Goal: Task Accomplishment & Management: Complete application form

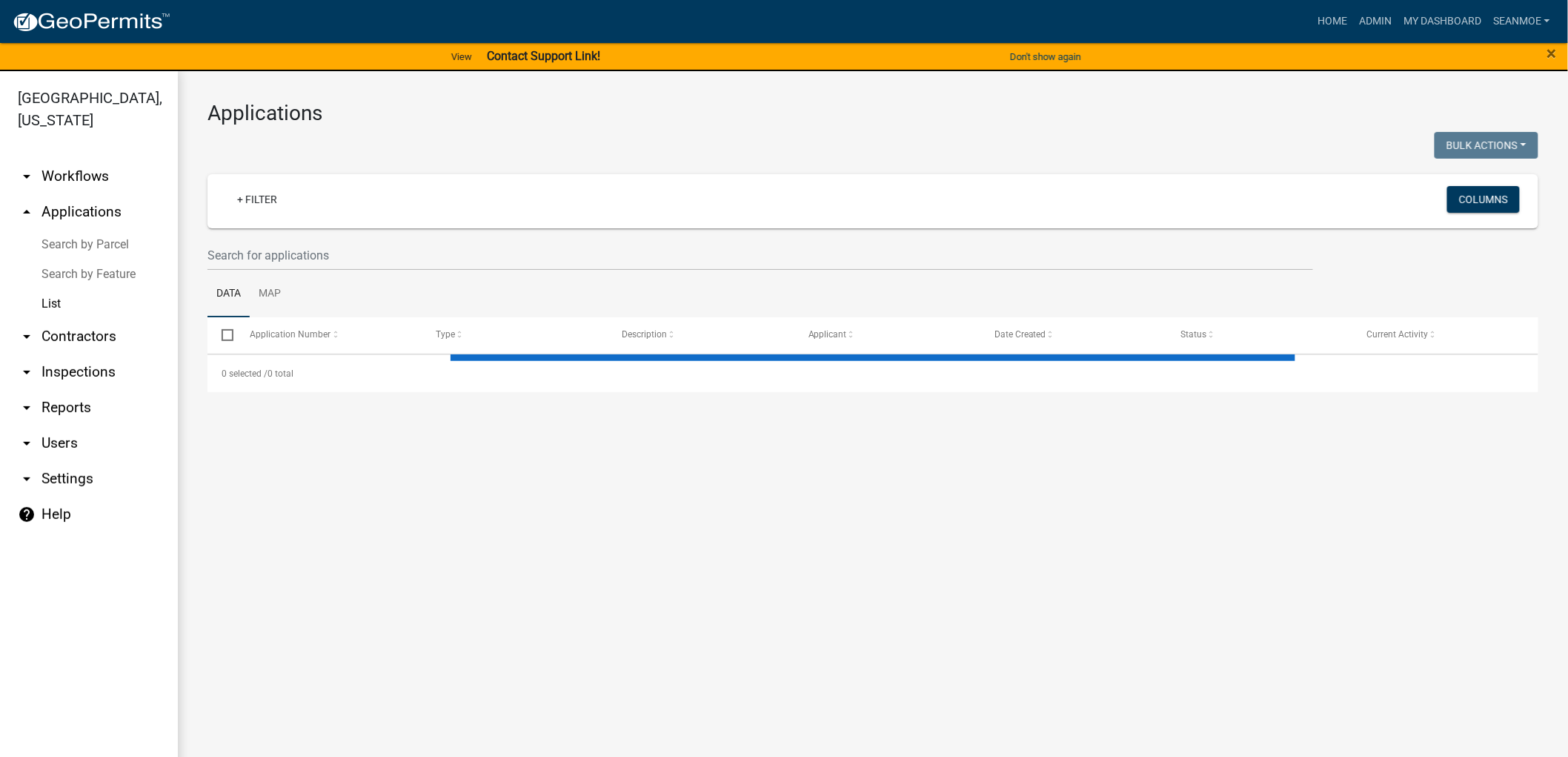
click at [76, 210] on link "arrow_drop_up Applications" at bounding box center [89, 212] width 178 height 36
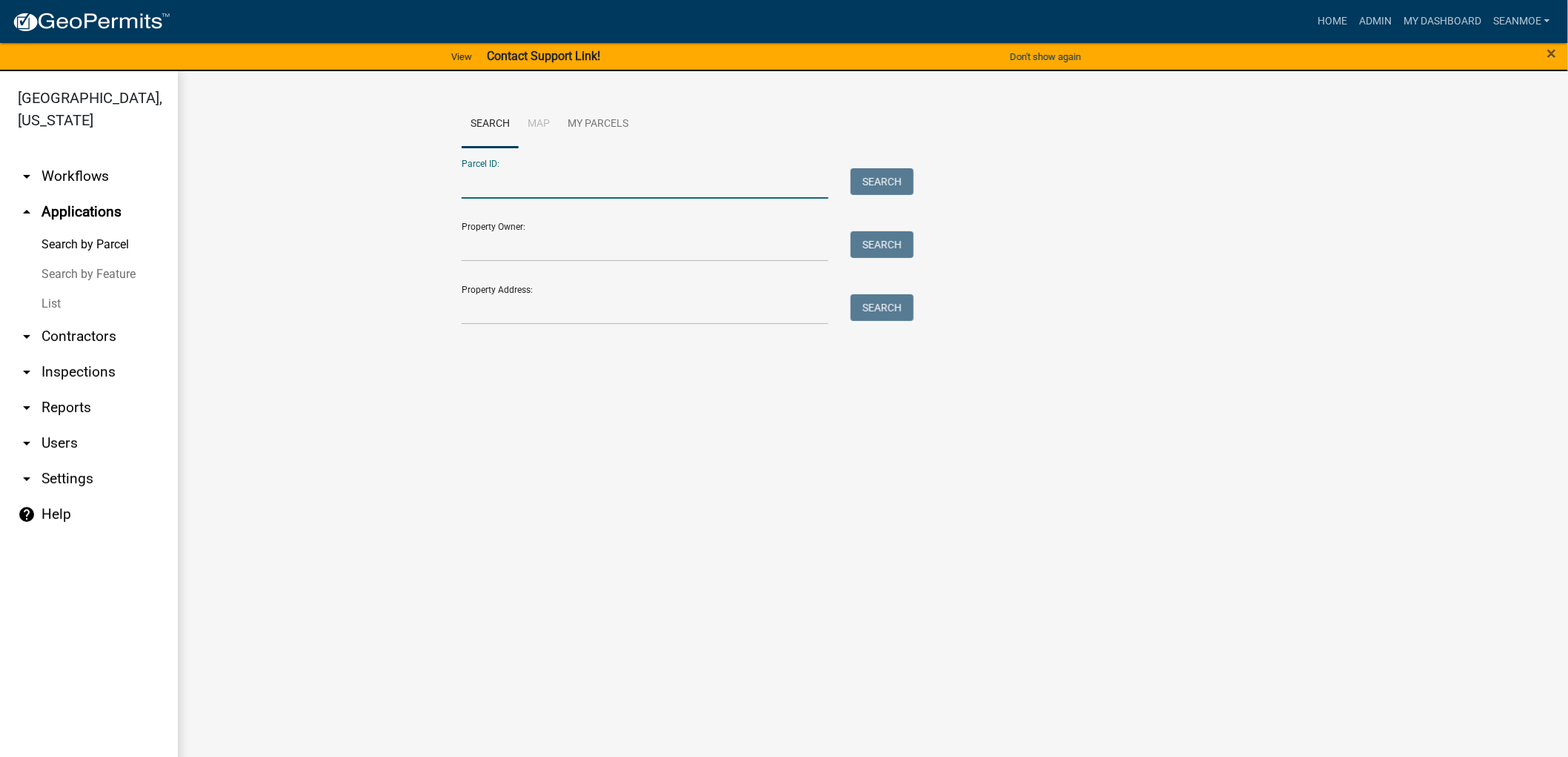
paste input "010003120"
type input "010003120"
click at [877, 179] on button "Search" at bounding box center [882, 181] width 63 height 27
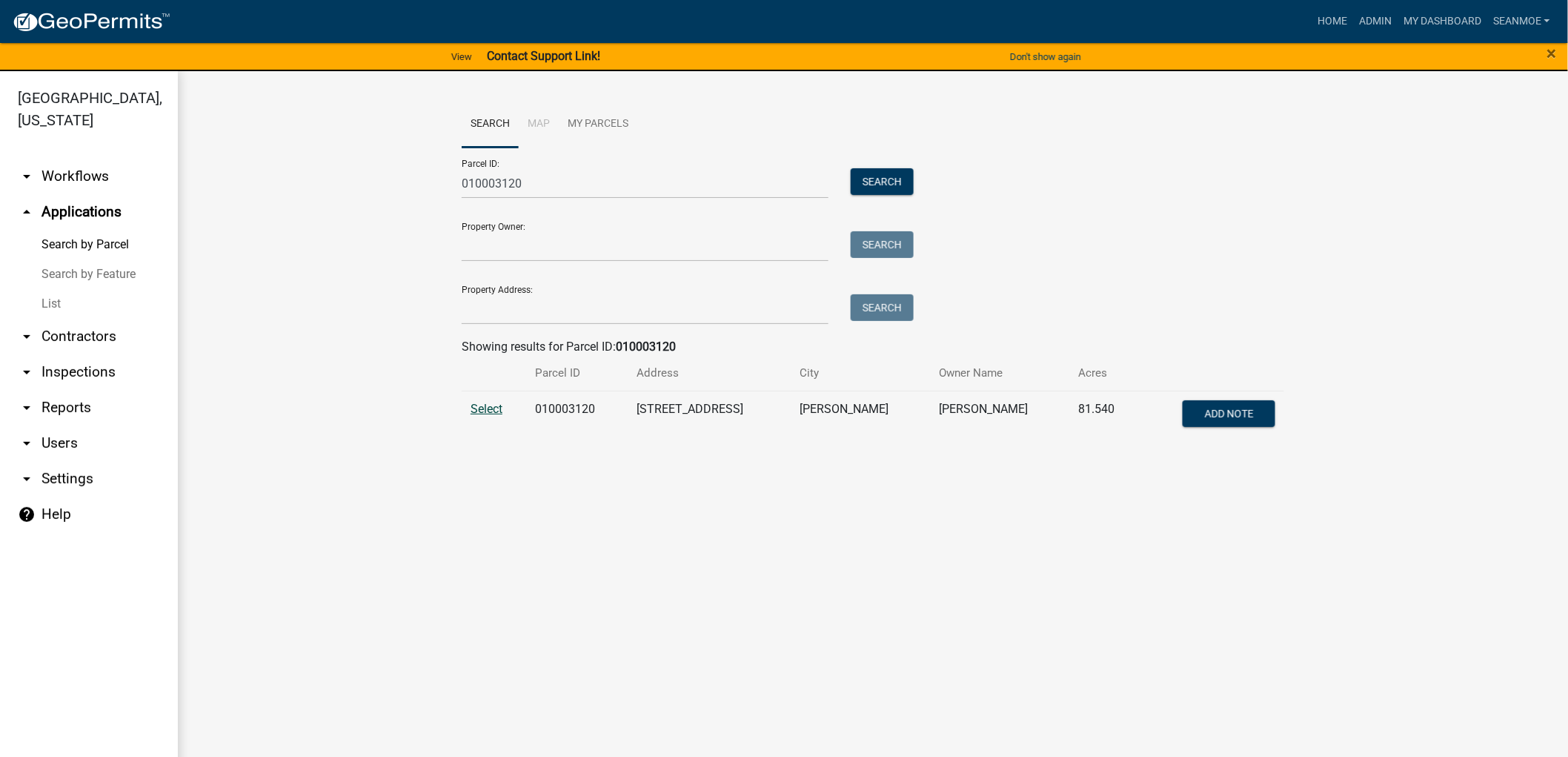
click at [499, 410] on span "Select" at bounding box center [486, 408] width 32 height 14
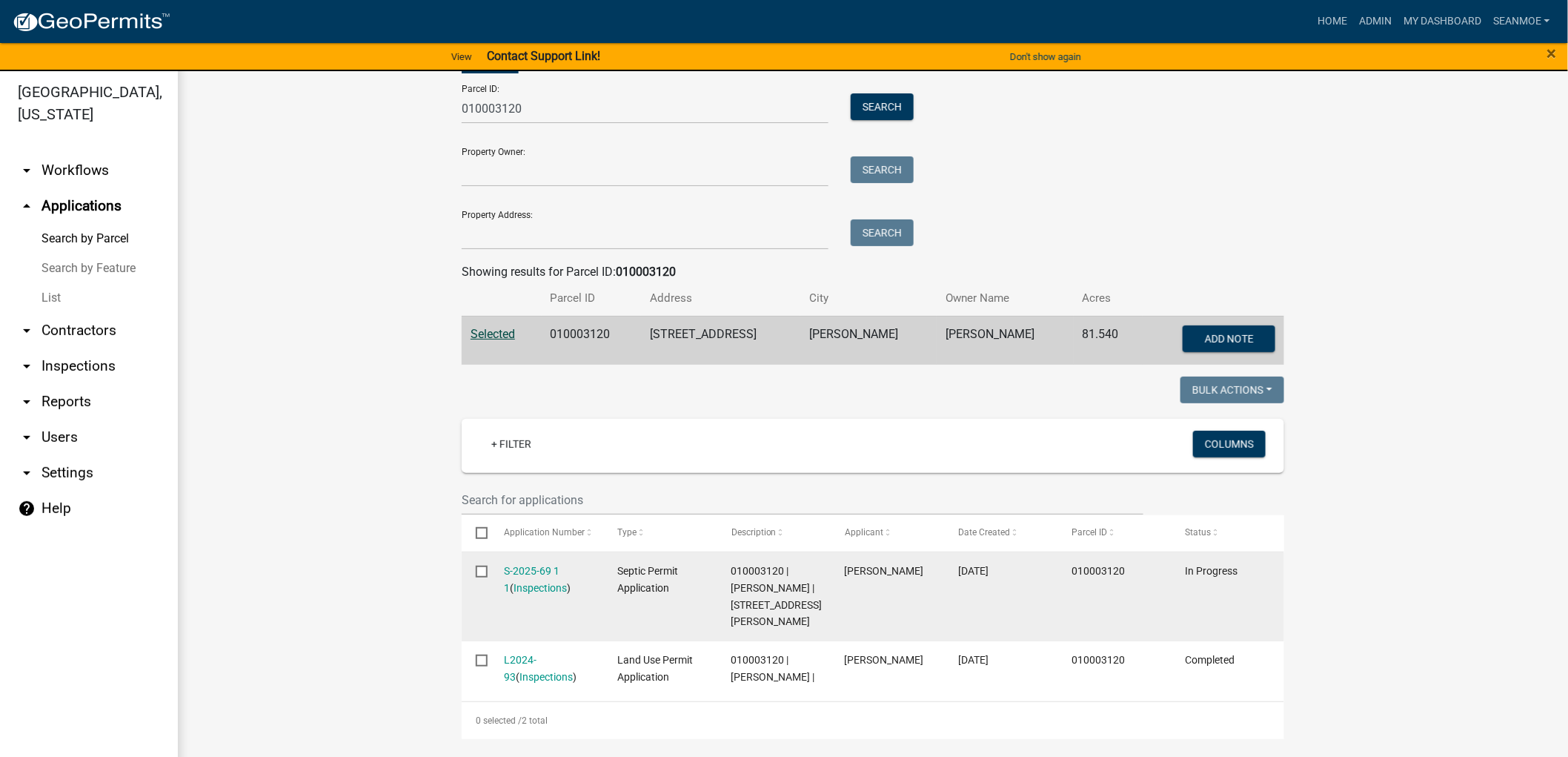
scroll to position [17, 0]
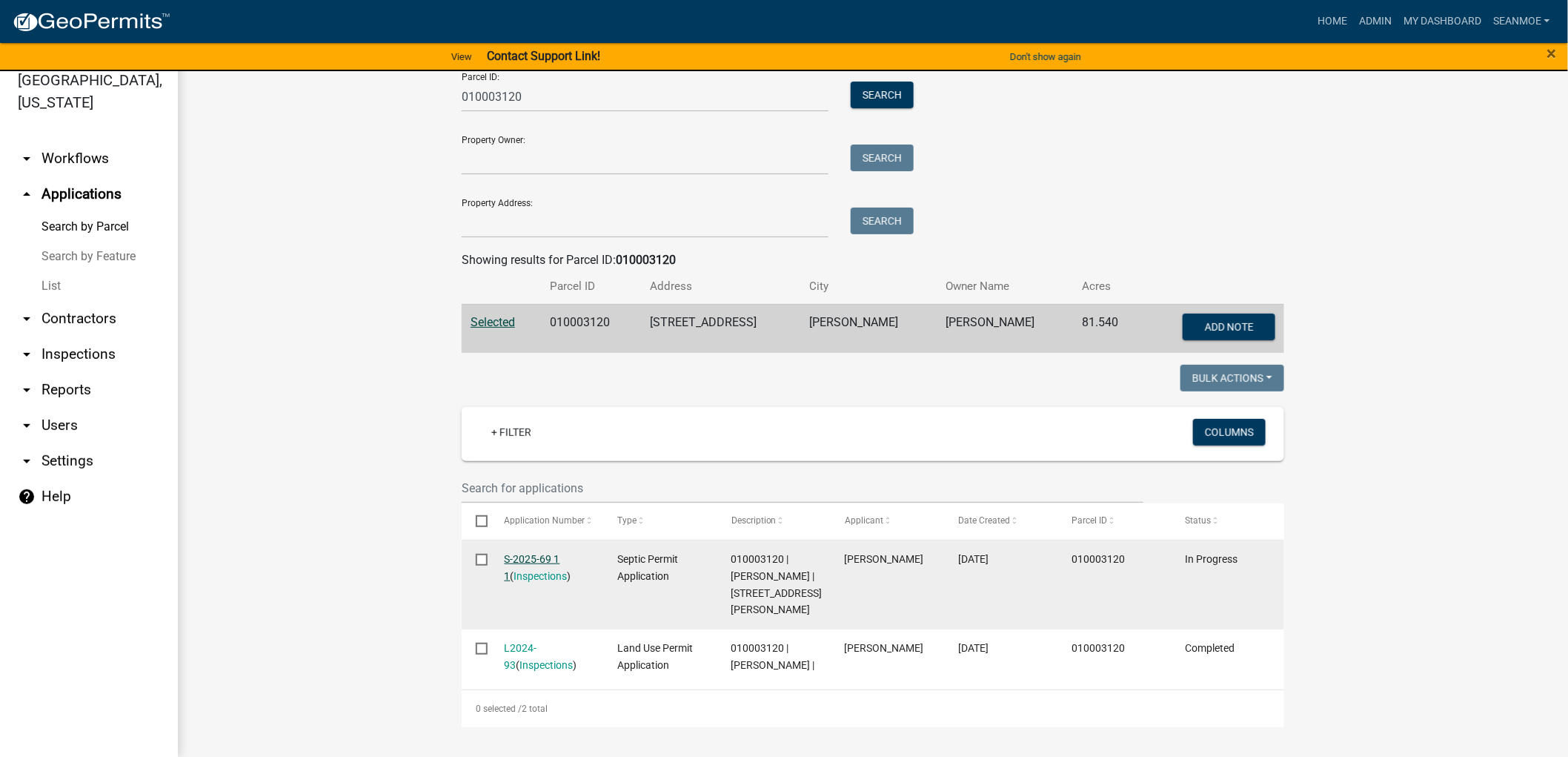
click at [525, 553] on link "S-2025-69 1 1" at bounding box center [532, 568] width 56 height 29
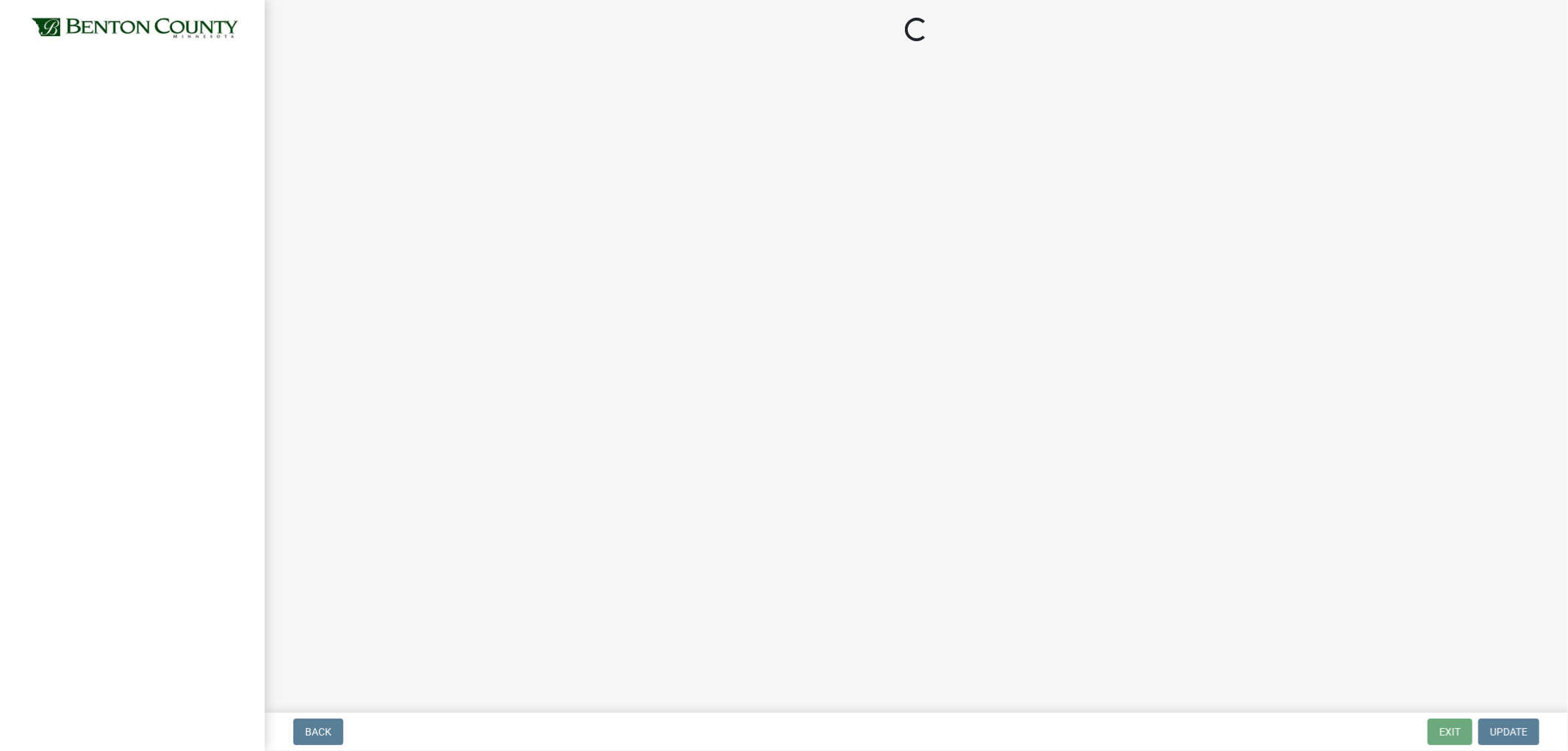
select select "3: 3"
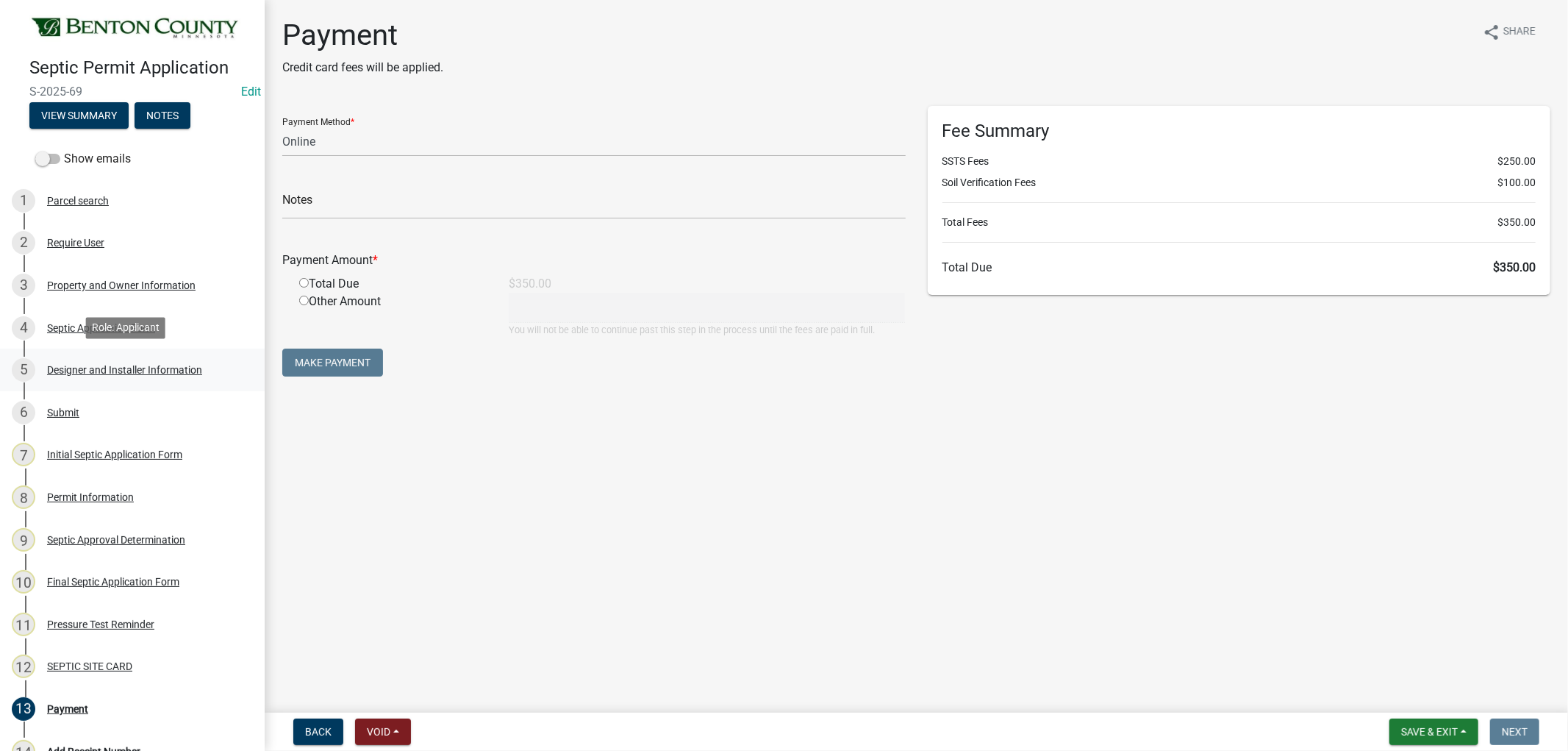
click at [81, 373] on div "5 Designer and Installer Information" at bounding box center [126, 370] width 229 height 24
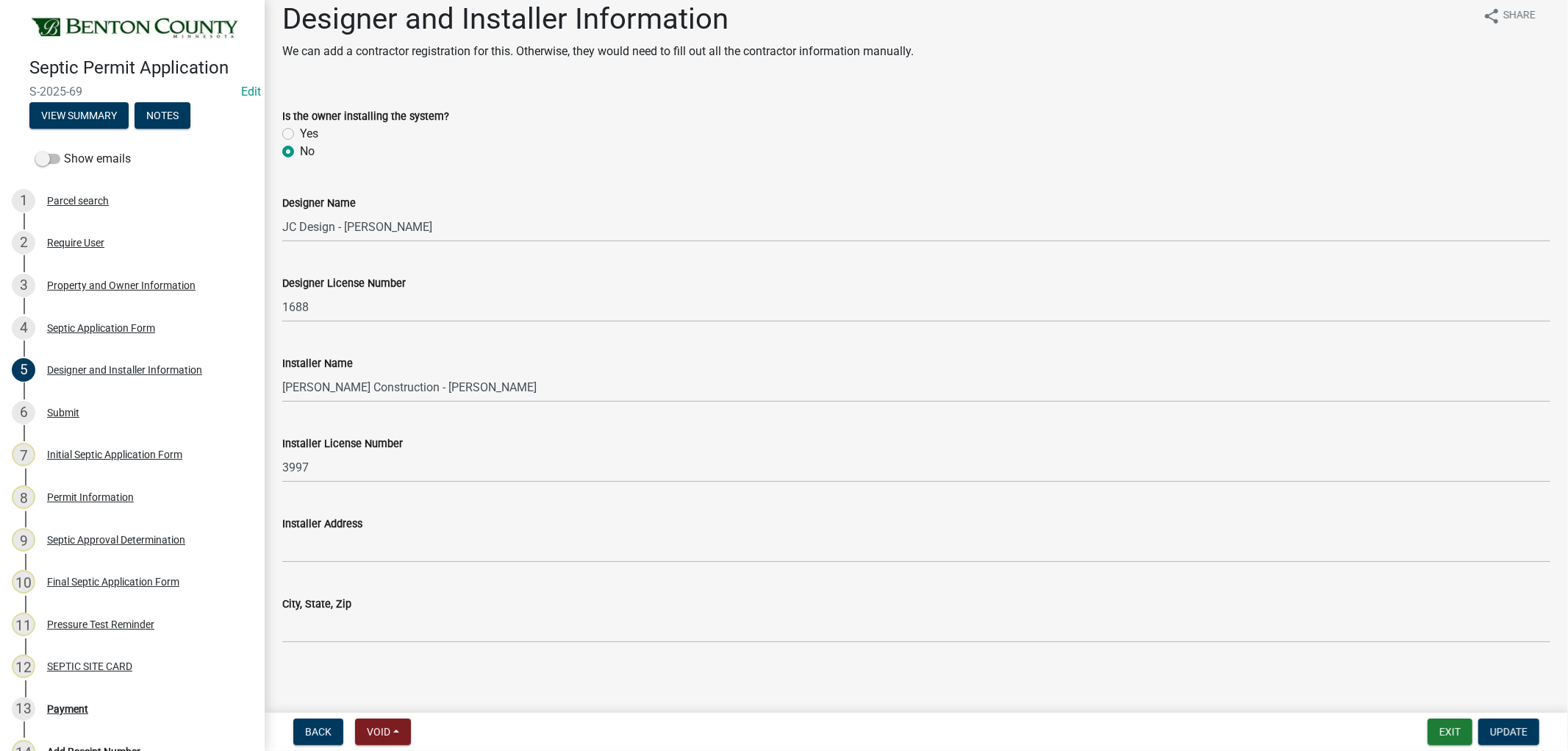
scroll to position [21, 0]
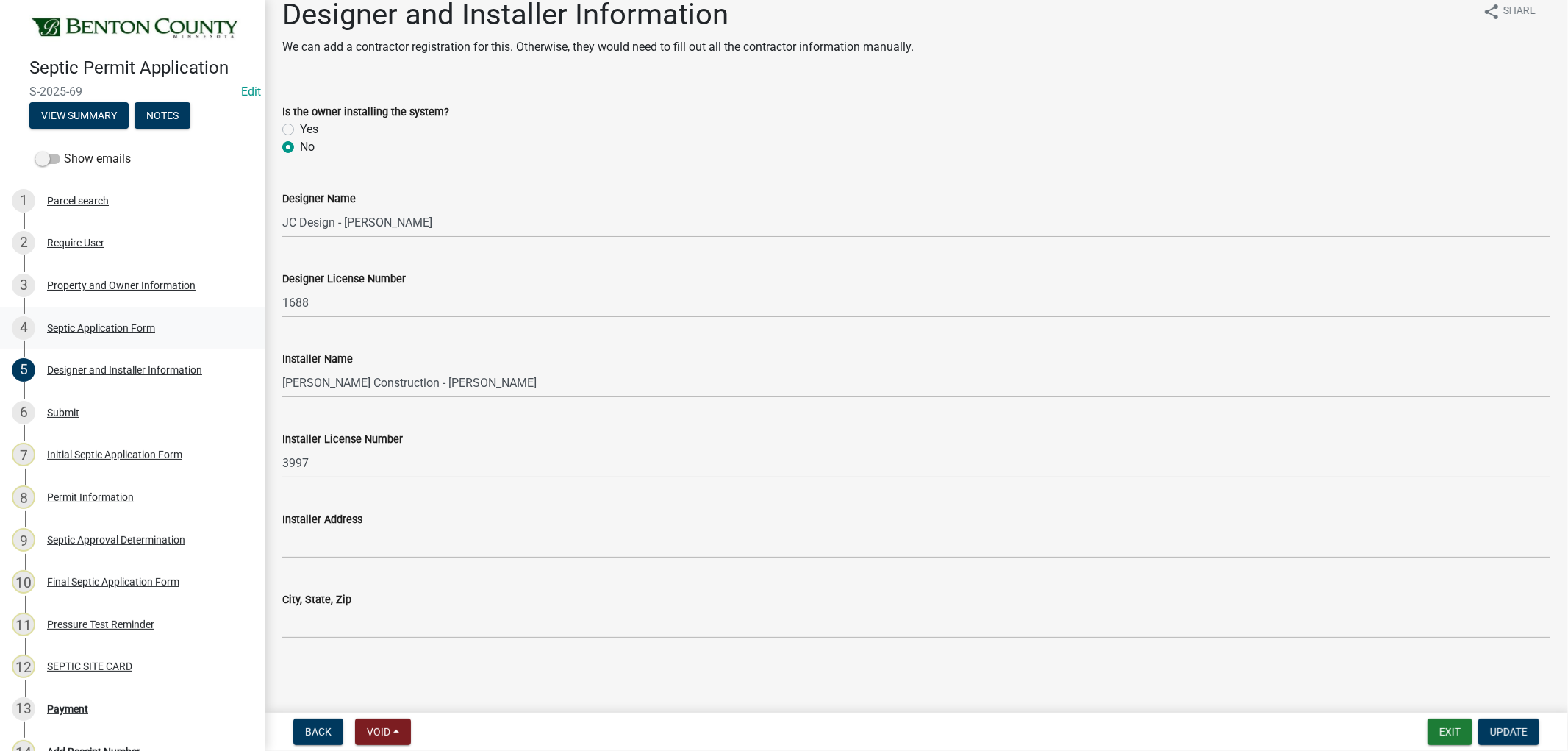
click at [75, 324] on div "Septic Application Form" at bounding box center [101, 328] width 108 height 10
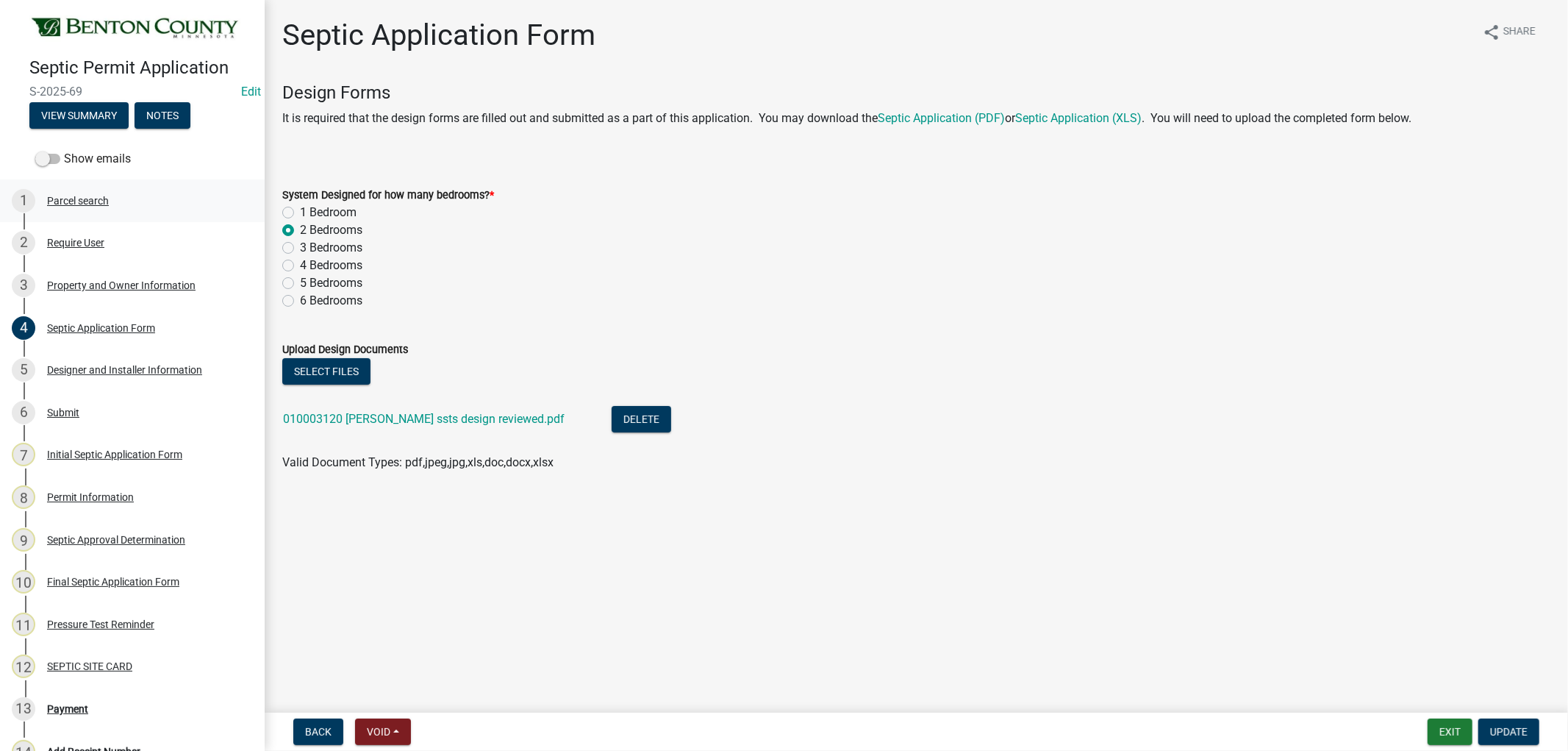
click at [69, 202] on div "1 Parcel search" at bounding box center [126, 201] width 229 height 24
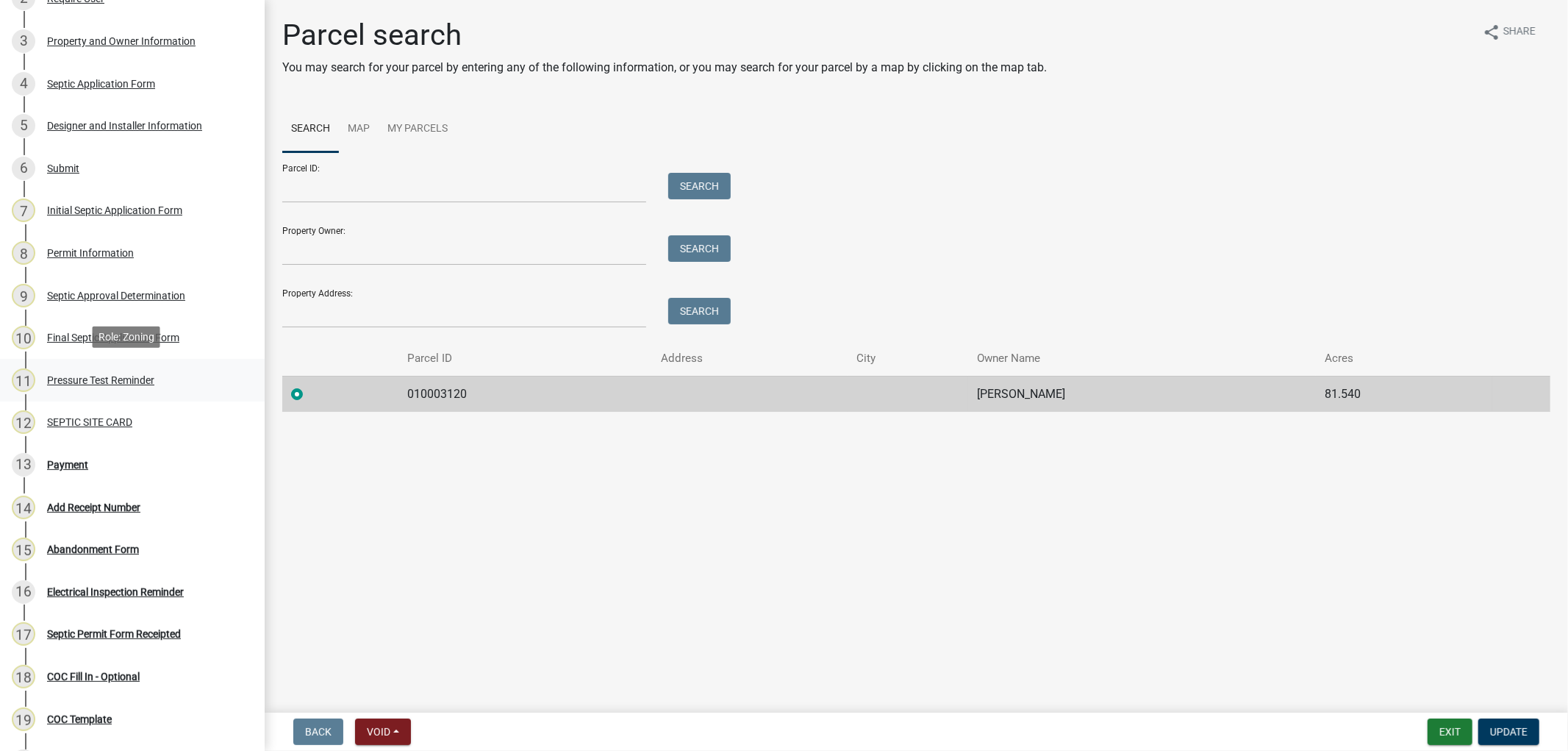
scroll to position [245, 0]
click at [74, 335] on div "Final Septic Application Form" at bounding box center [113, 336] width 132 height 10
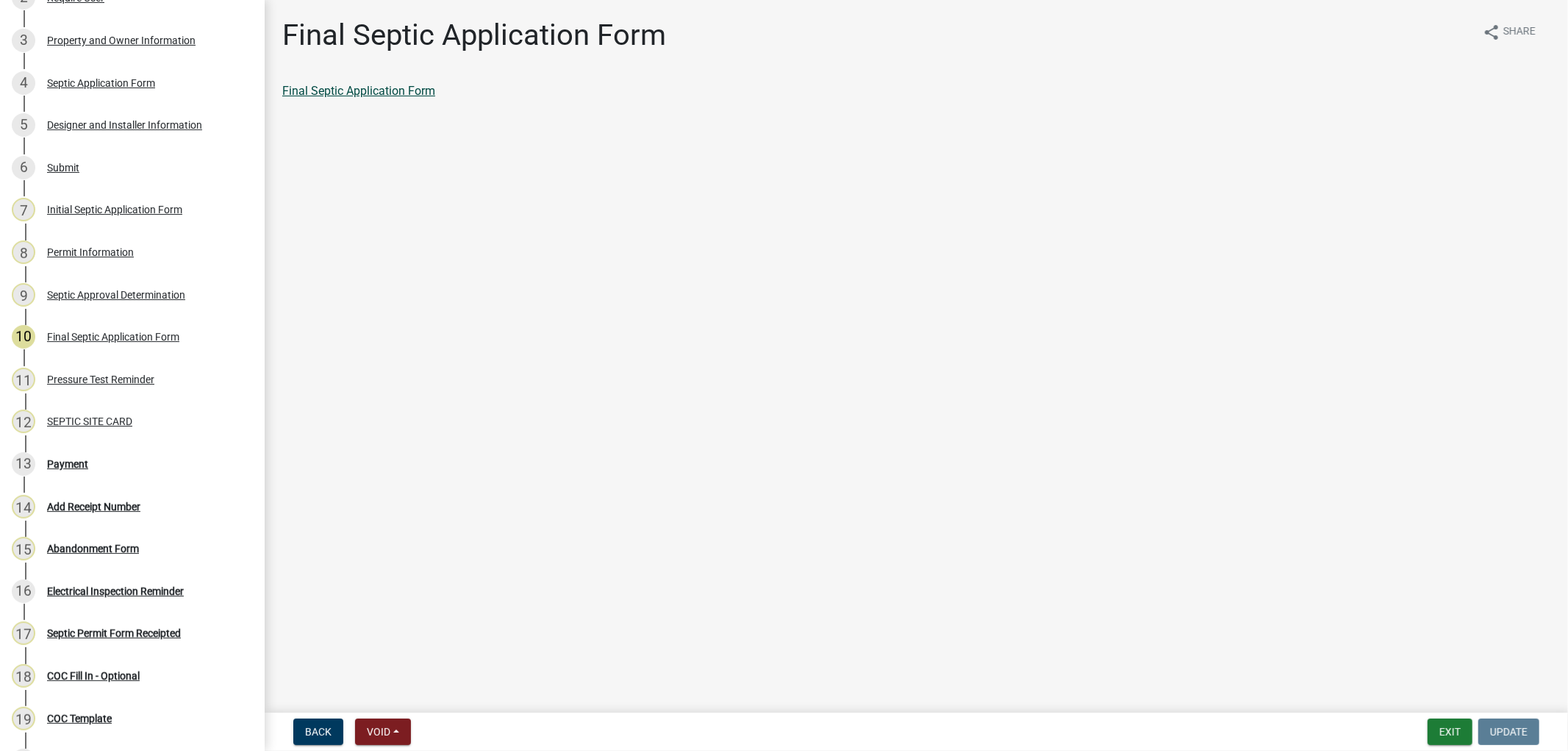
click at [383, 91] on link "Final Septic Application Form" at bounding box center [359, 90] width 153 height 14
click at [82, 292] on div "Septic Approval Determination" at bounding box center [116, 294] width 138 height 10
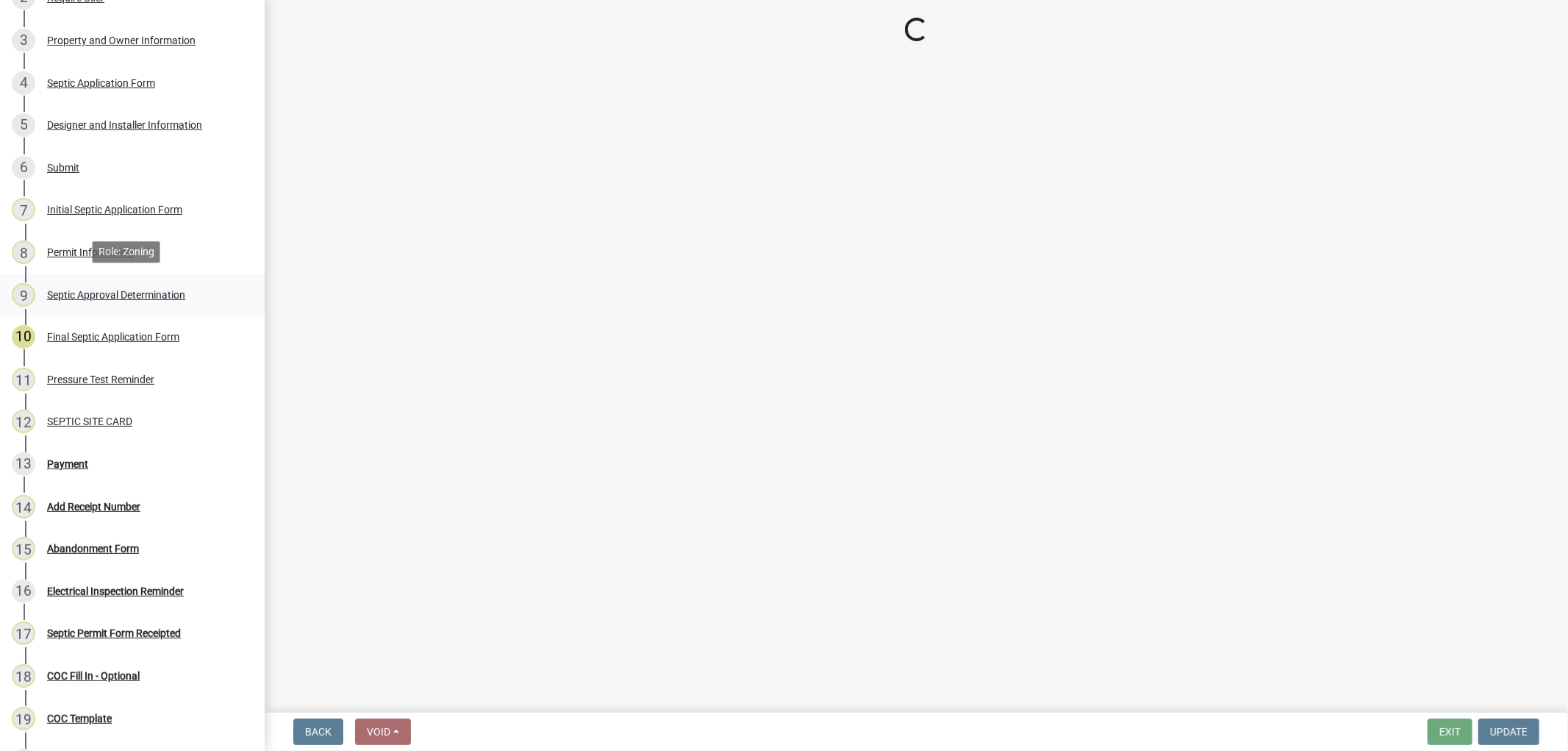
select select "d675f826-2bf1-4ce2-9ebe-43c1842a6c70"
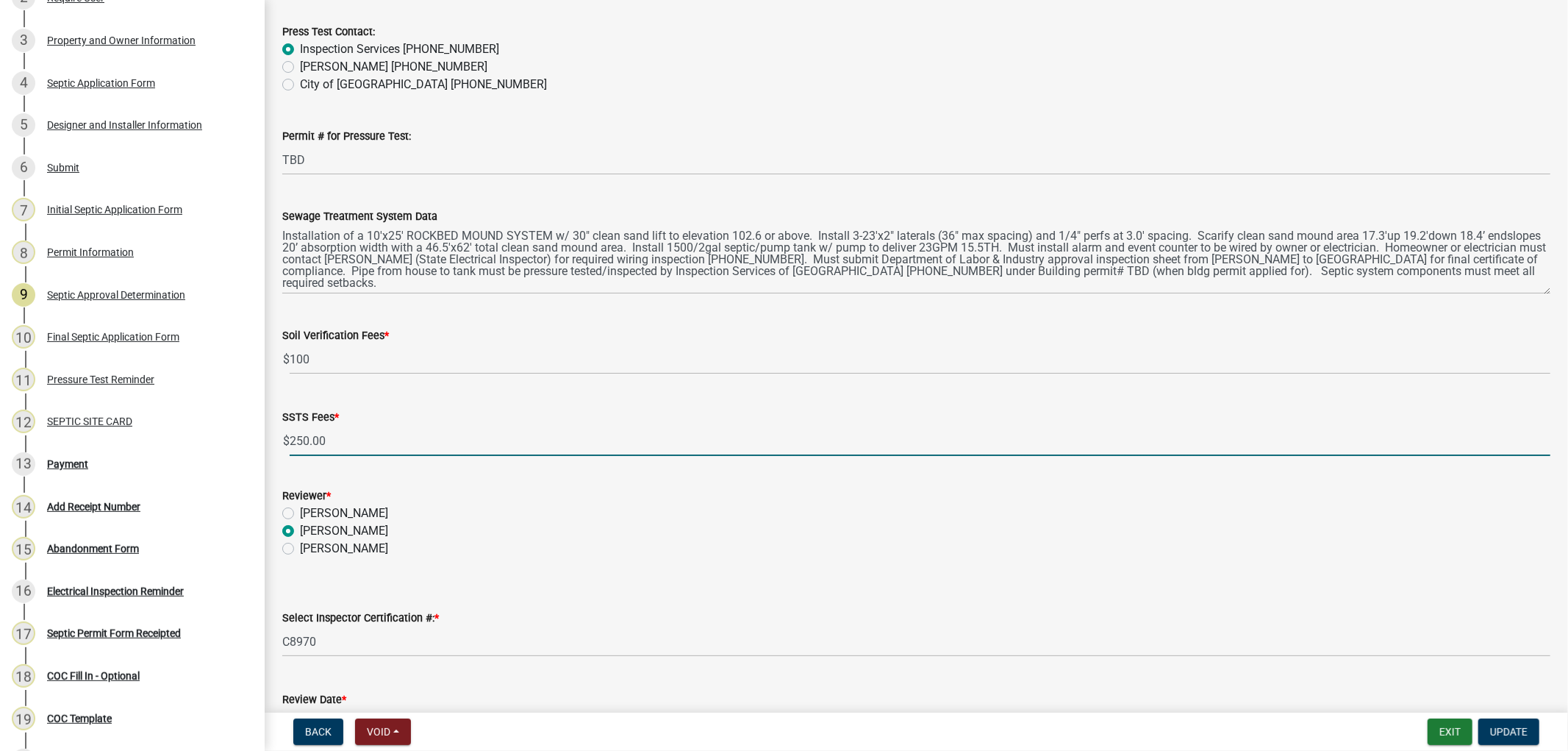
drag, startPoint x: 326, startPoint y: 438, endPoint x: 297, endPoint y: 439, distance: 29.0
click at [297, 439] on input "250.00" at bounding box center [919, 441] width 1260 height 30
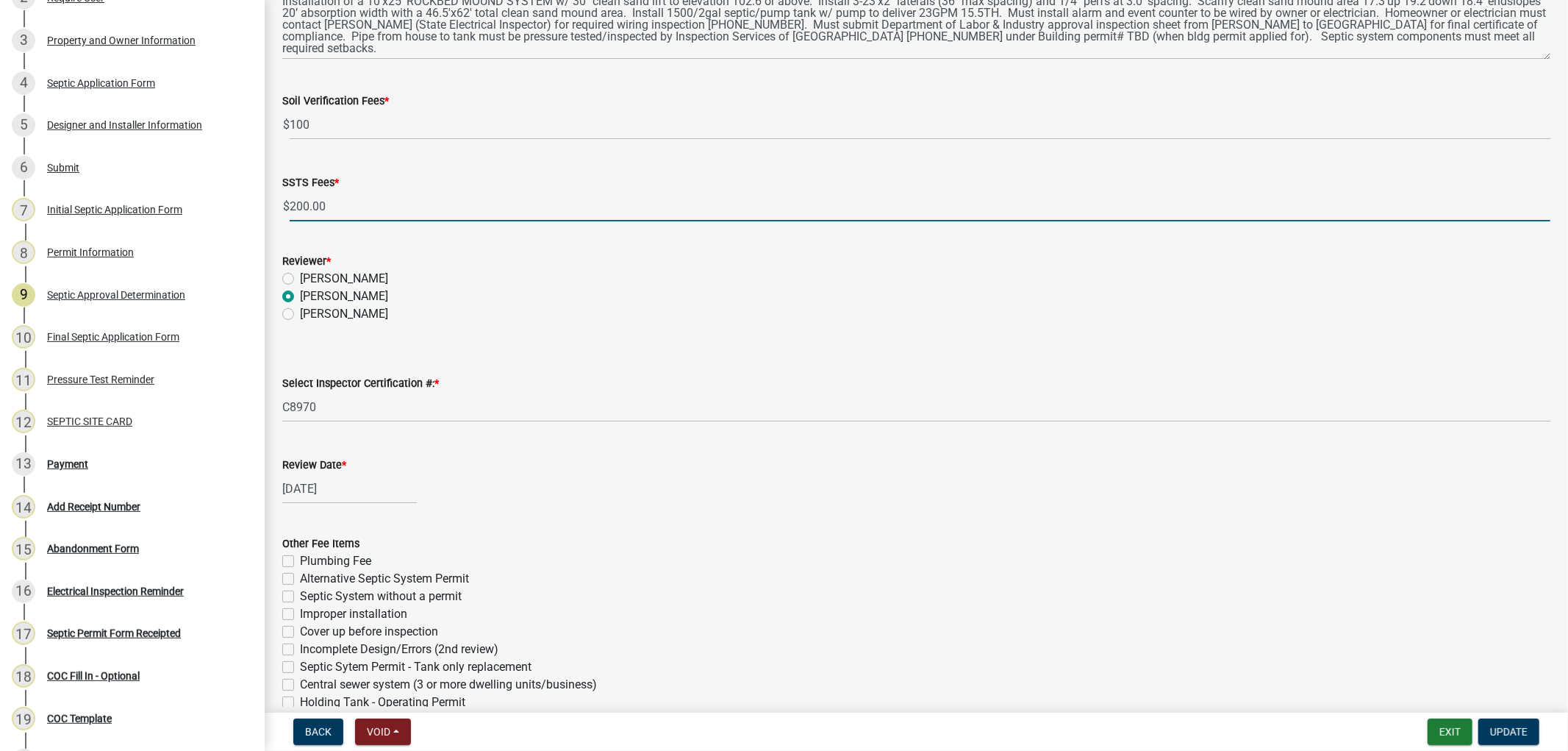
scroll to position [490, 0]
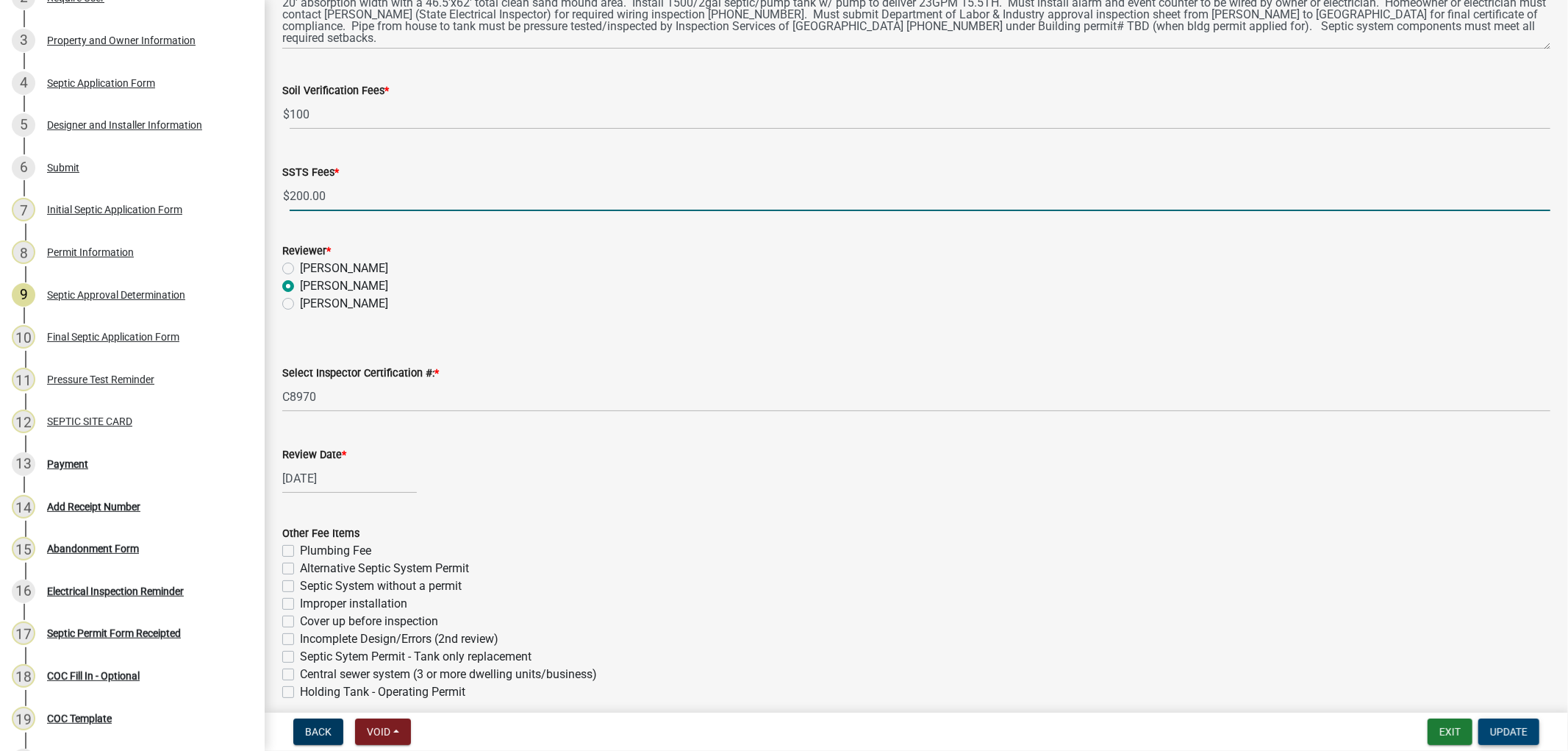
type input "200.00"
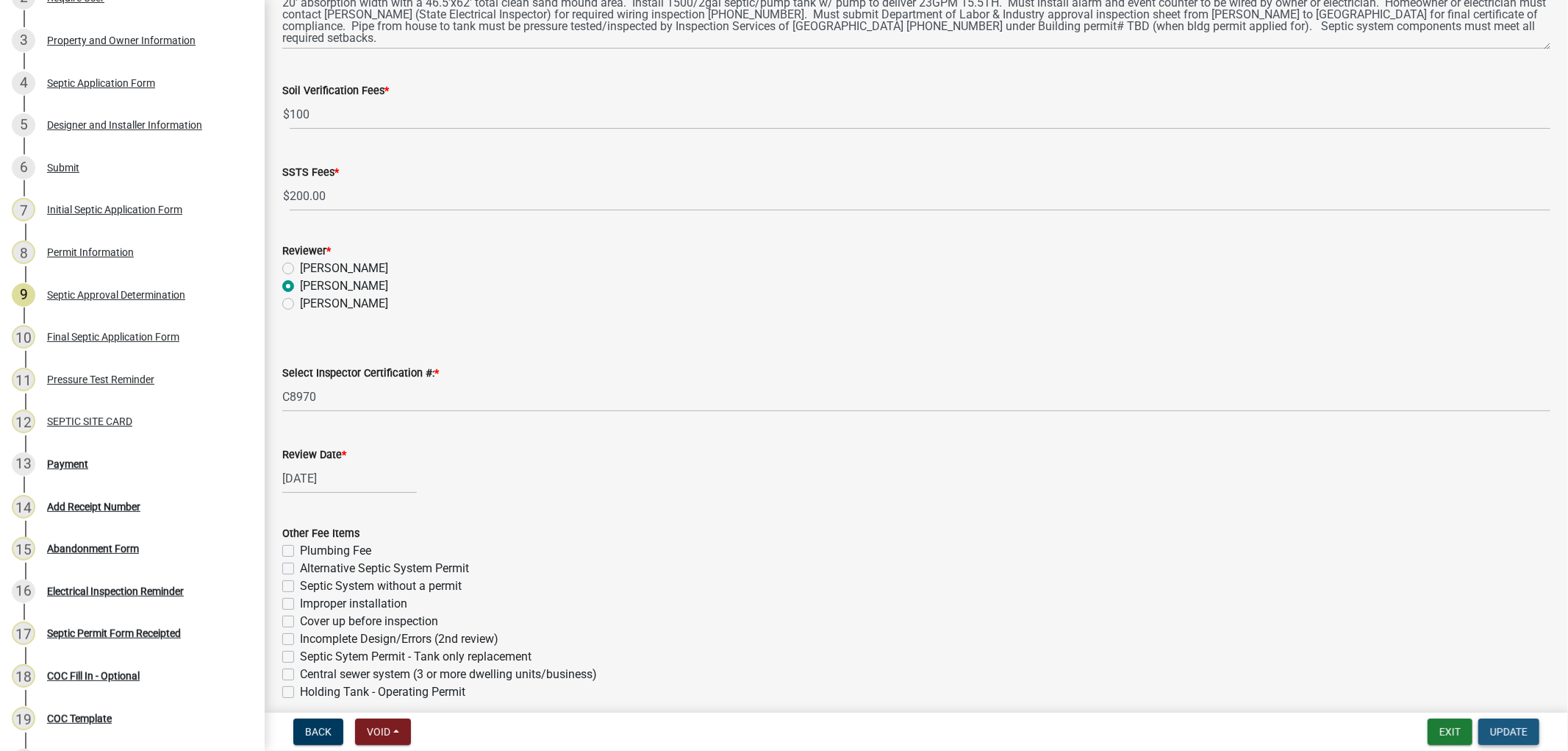
click at [1512, 736] on span "Update" at bounding box center [1508, 731] width 37 height 12
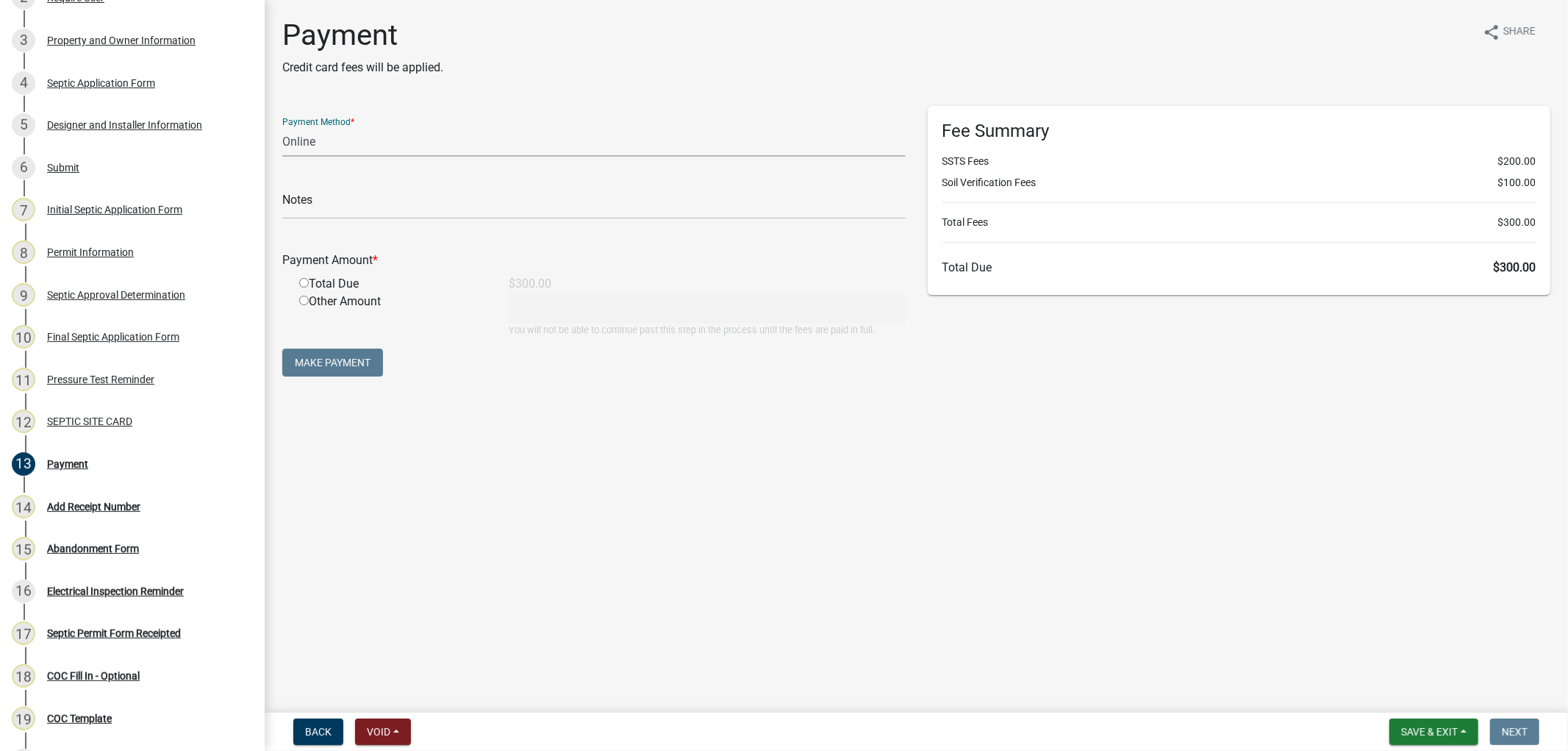
click at [325, 137] on select "Credit Card POS Check Cash Online" at bounding box center [593, 141] width 623 height 30
select select "1: 0"
click at [282, 127] on select "Credit Card POS Check Cash Online" at bounding box center [593, 141] width 623 height 30
click at [343, 201] on input "text" at bounding box center [593, 204] width 623 height 30
type input "10247"
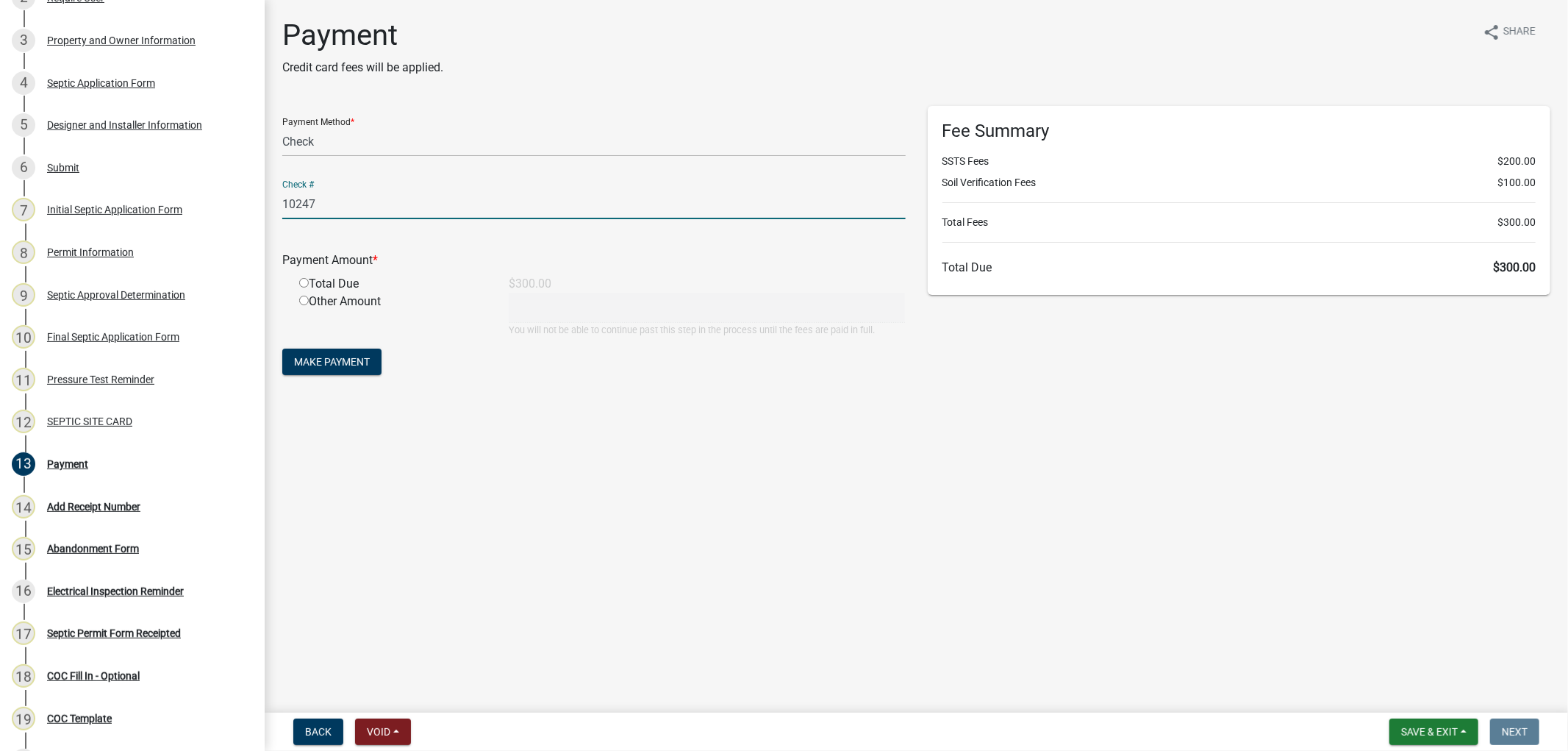
click at [303, 284] on input "radio" at bounding box center [304, 282] width 10 height 10
radio input "true"
type input "300"
click at [357, 365] on span "Make Payment" at bounding box center [331, 361] width 76 height 12
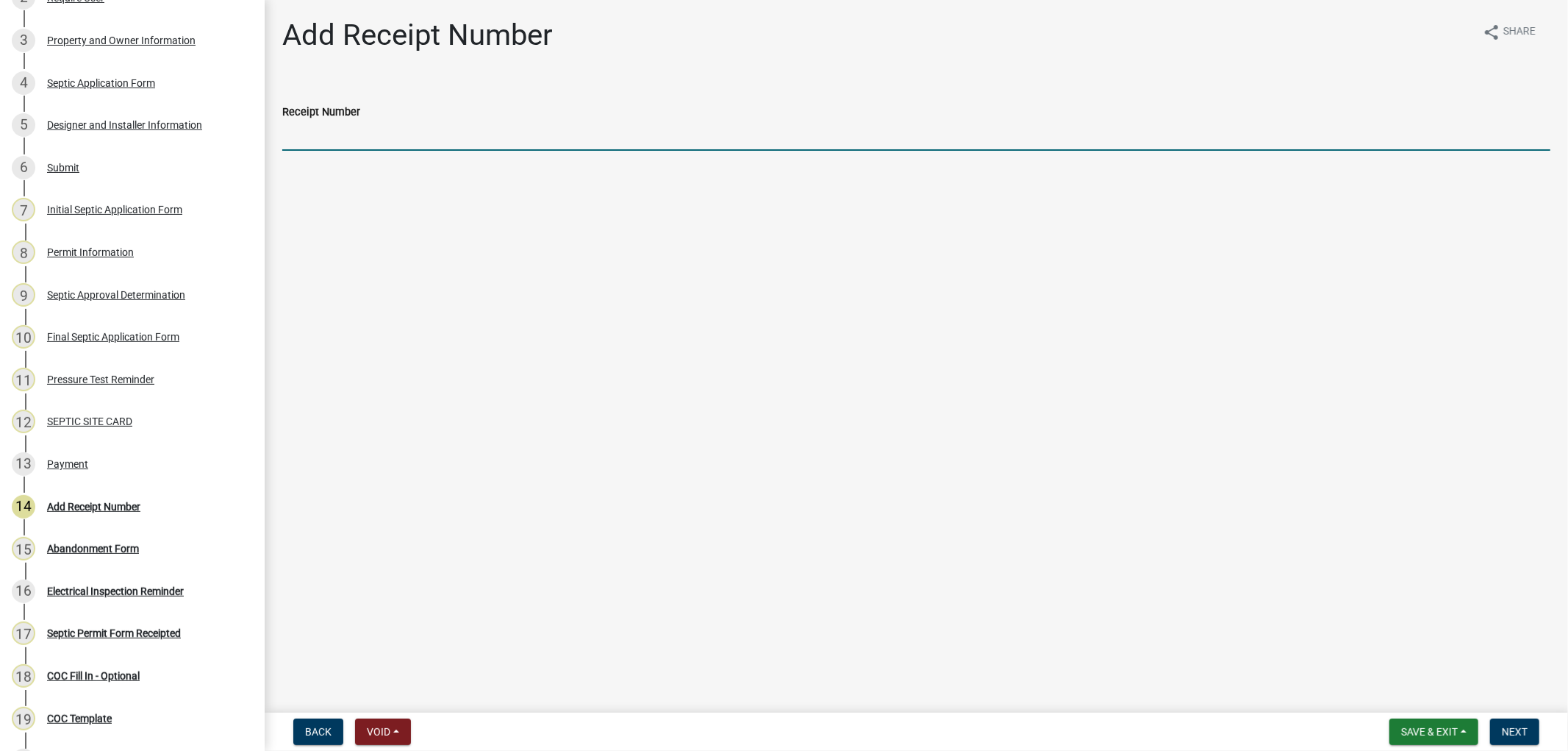
click at [288, 135] on input "Receipt Number" at bounding box center [916, 135] width 1268 height 30
type input "25000301"
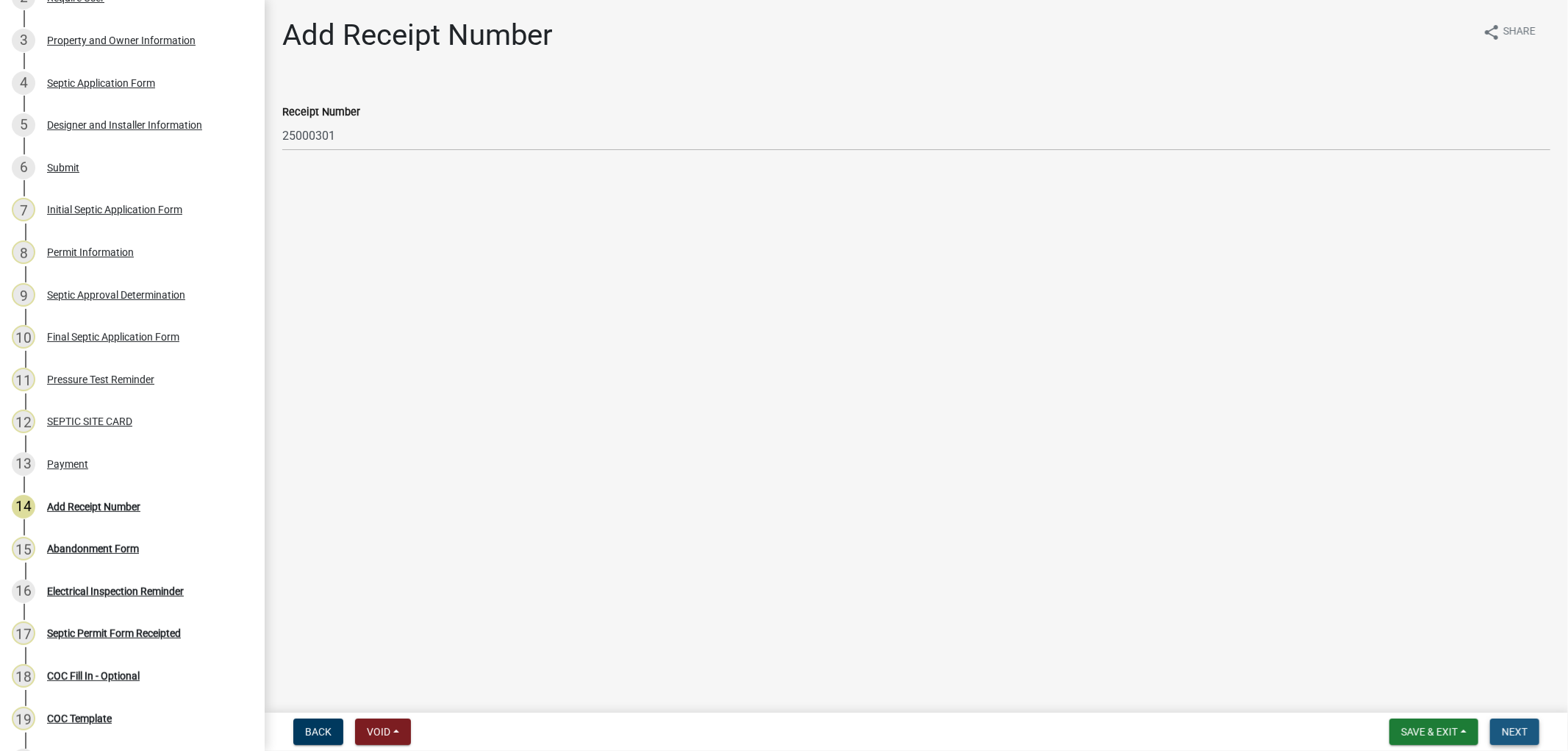
click at [1508, 719] on button "Next" at bounding box center [1514, 731] width 49 height 26
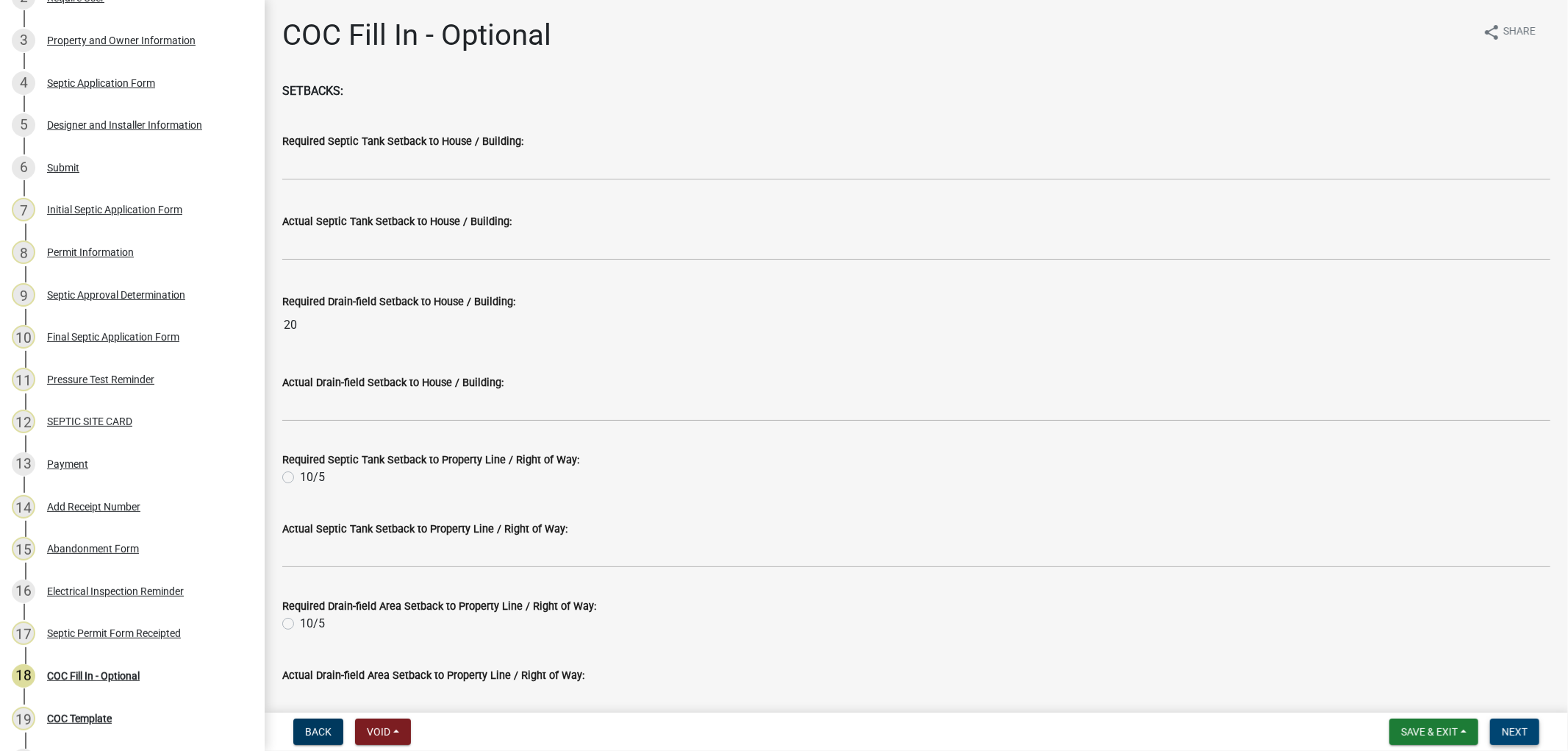
click at [1529, 724] on button "Next" at bounding box center [1514, 731] width 49 height 26
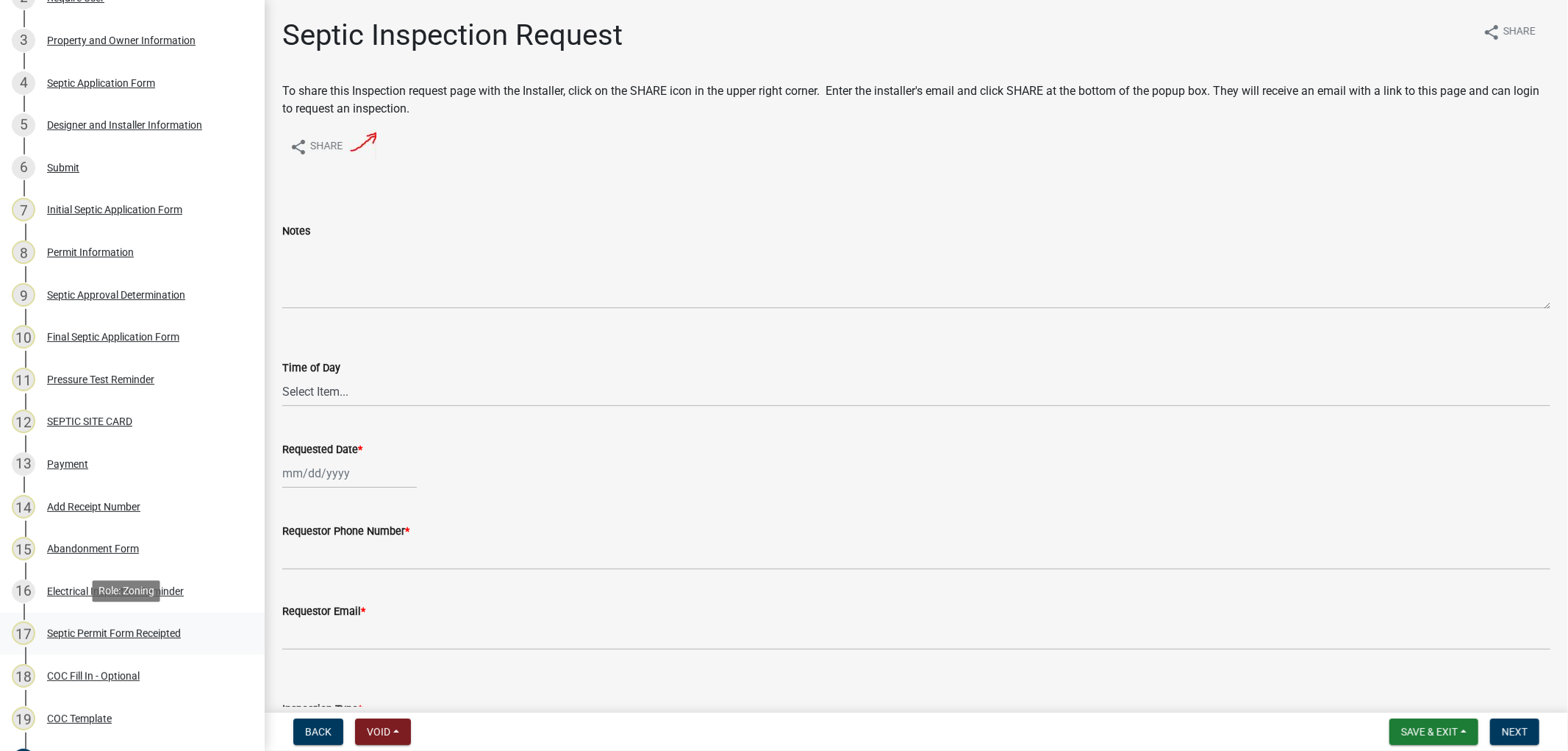
click at [150, 634] on div "Septic Permit Form Receipted" at bounding box center [114, 633] width 134 height 10
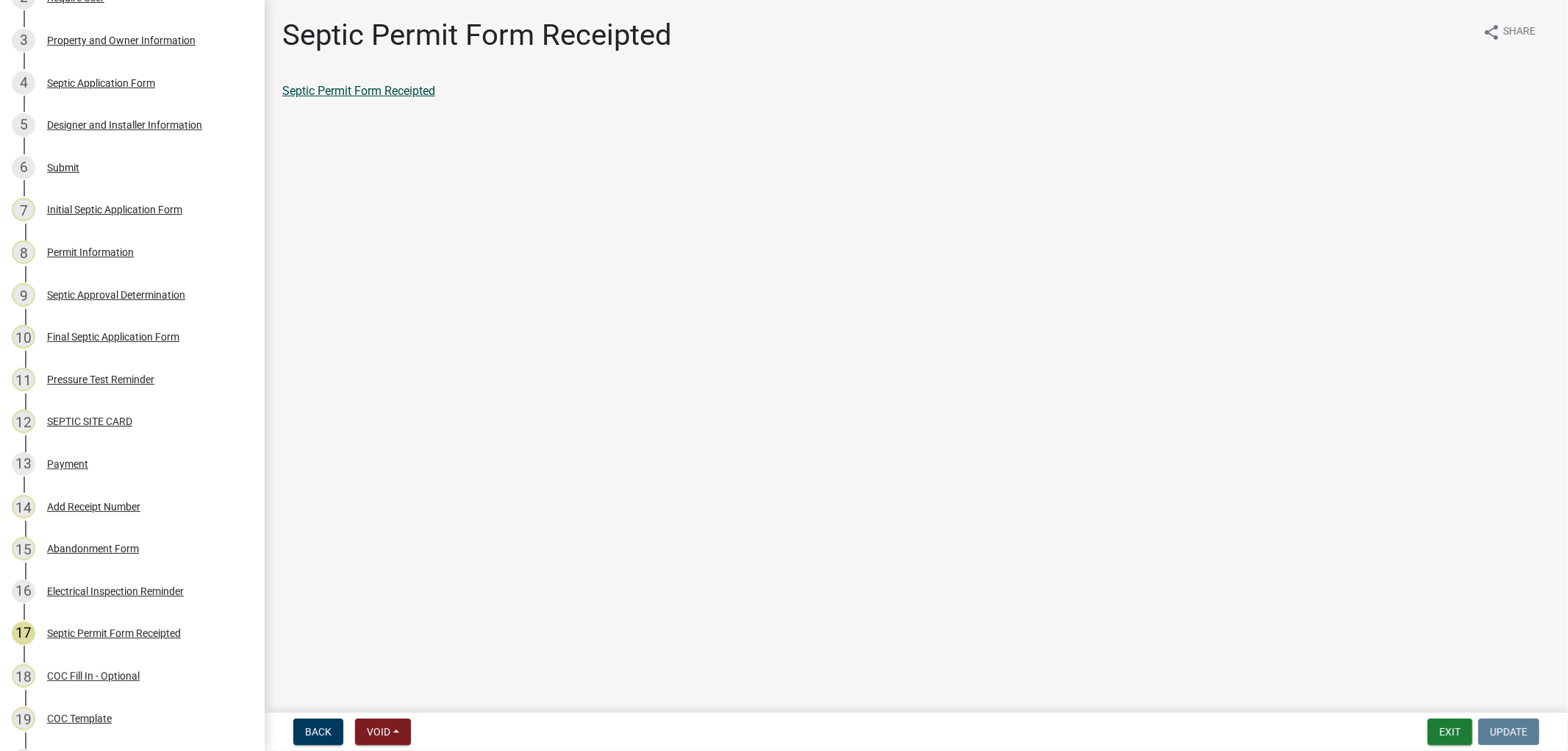
click at [365, 84] on link "Septic Permit Form Receipted" at bounding box center [359, 90] width 153 height 14
click at [96, 422] on div "SEPTIC SITE CARD" at bounding box center [90, 421] width 86 height 10
click at [346, 89] on link "SEPTIC SITE CARD" at bounding box center [331, 90] width 99 height 14
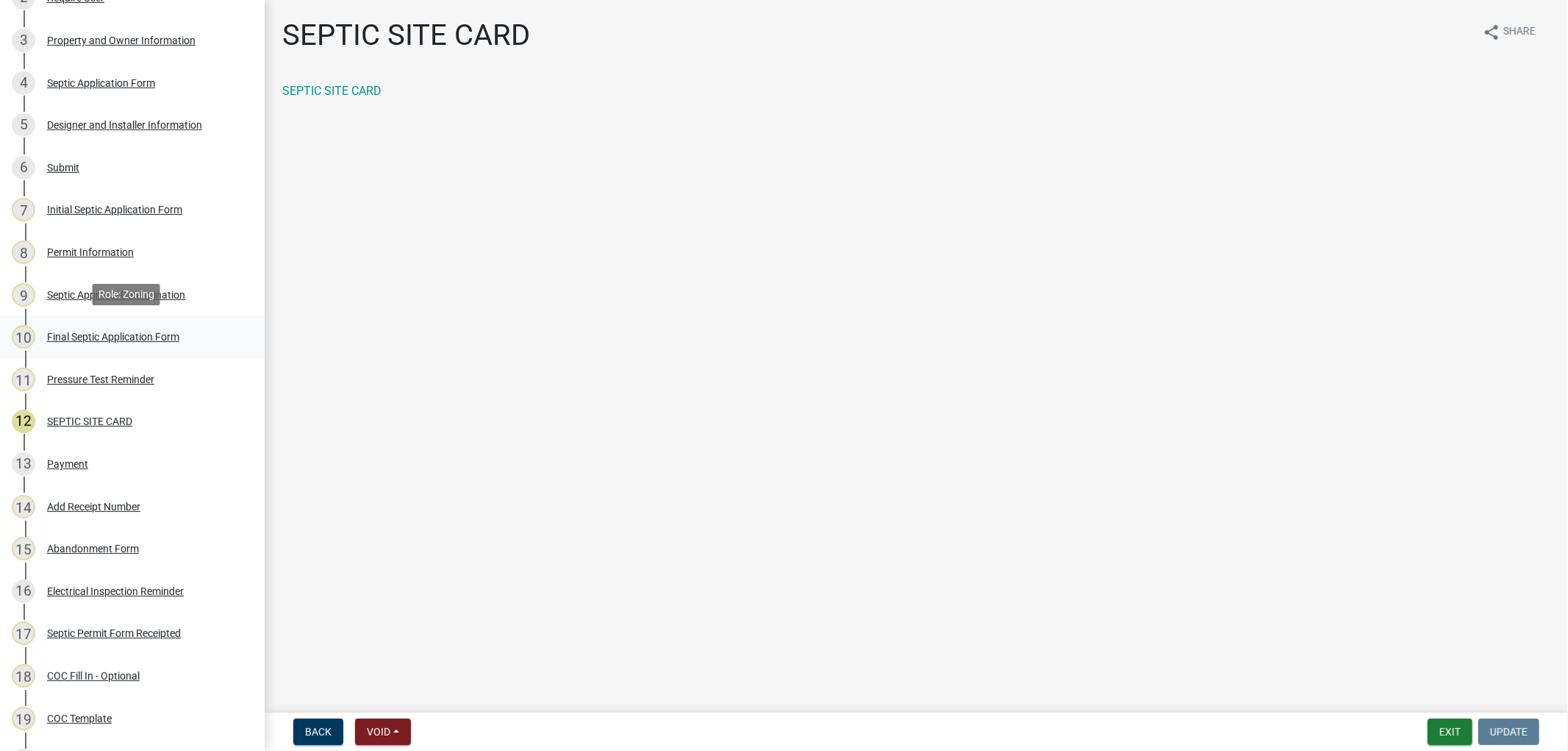
click at [79, 335] on div "Final Septic Application Form" at bounding box center [113, 336] width 132 height 10
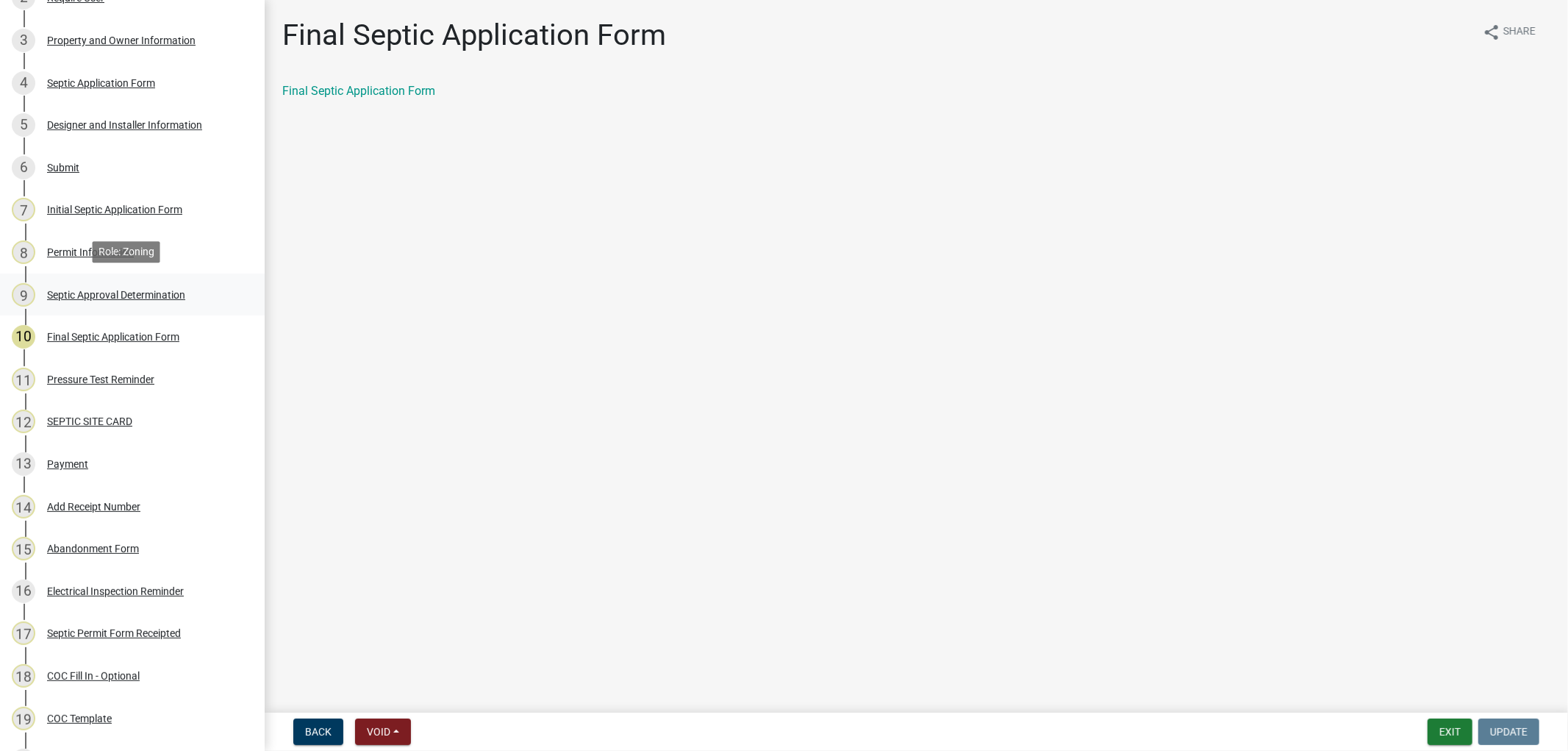
click at [75, 297] on div "Septic Approval Determination" at bounding box center [116, 294] width 138 height 10
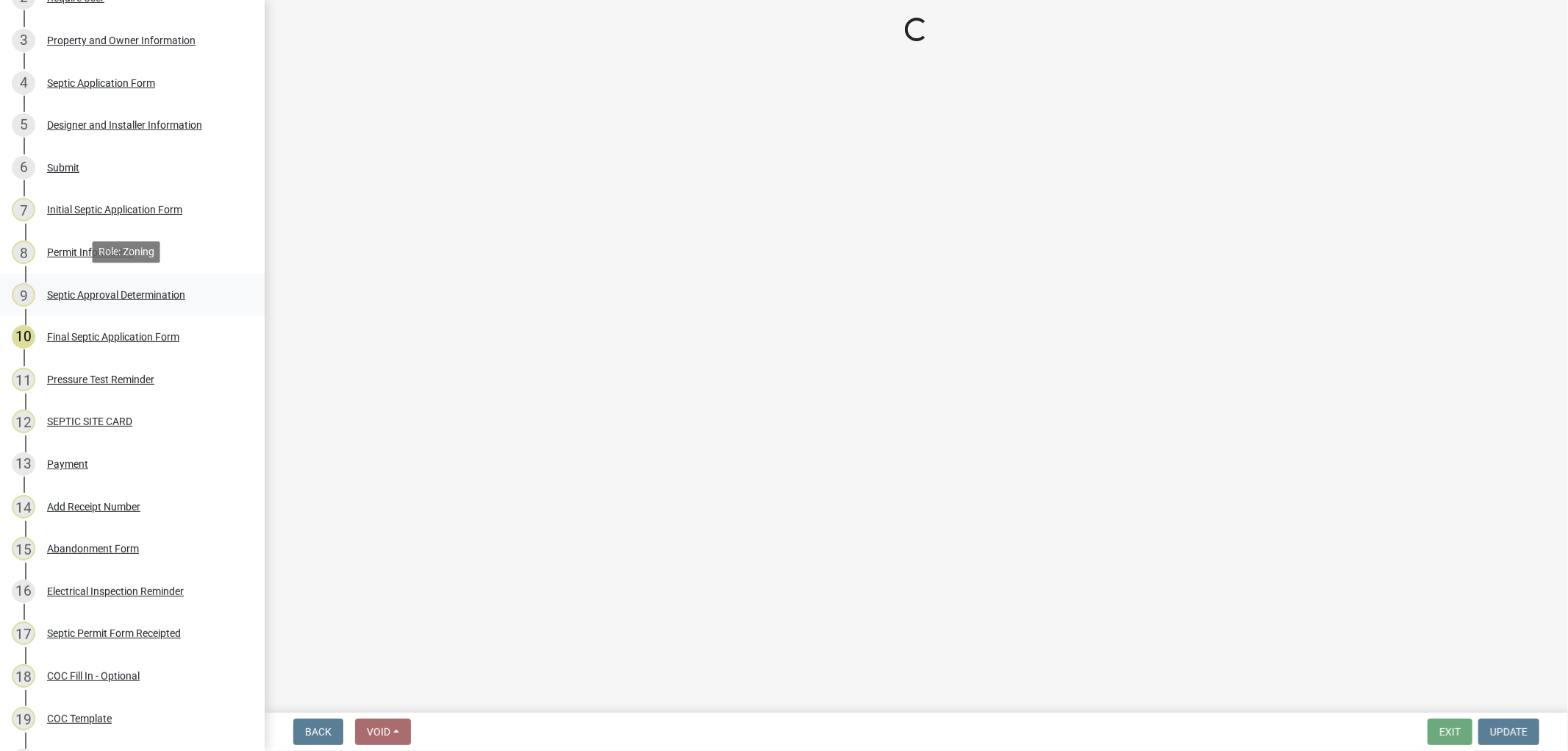
select select "d675f826-2bf1-4ce2-9ebe-43c1842a6c70"
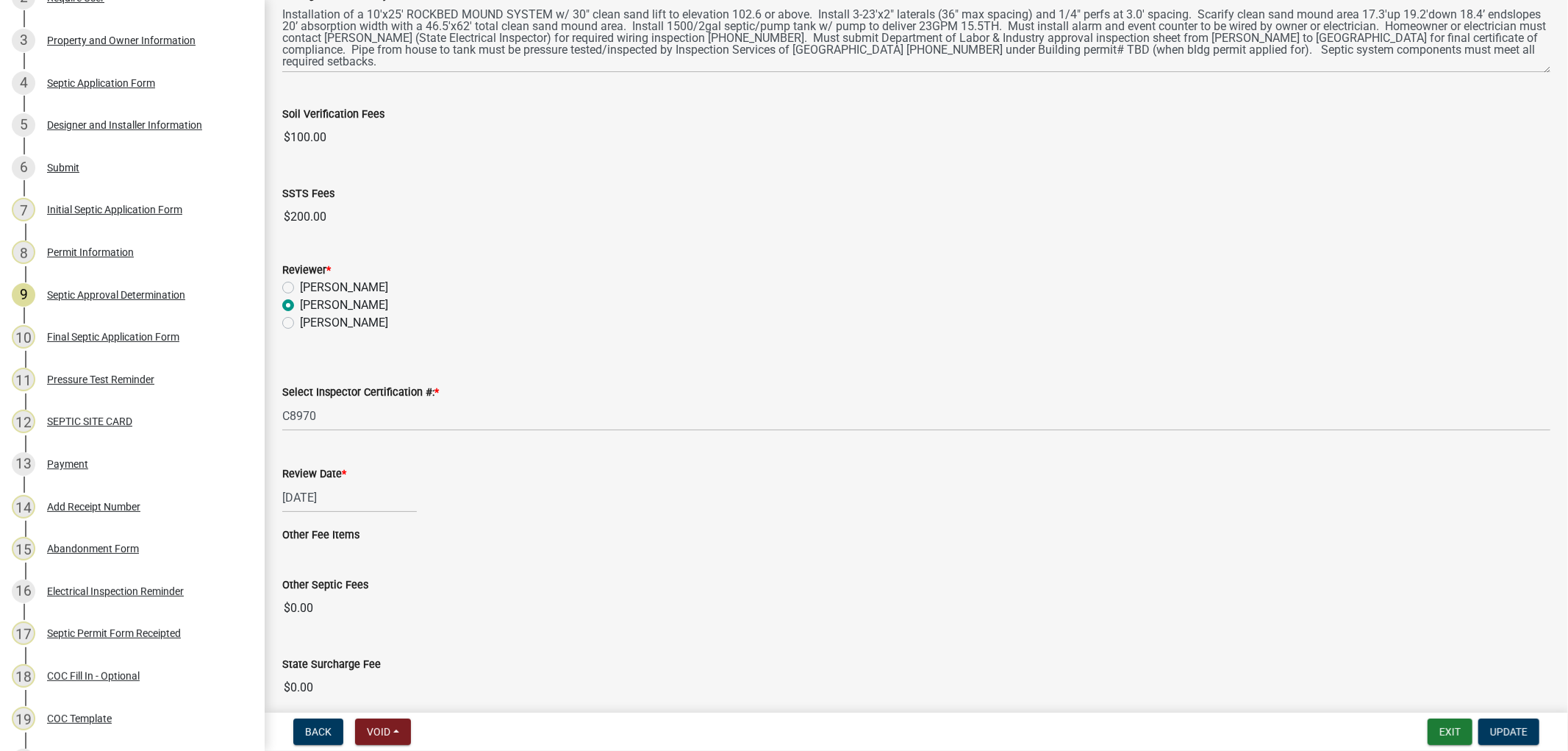
scroll to position [526, 0]
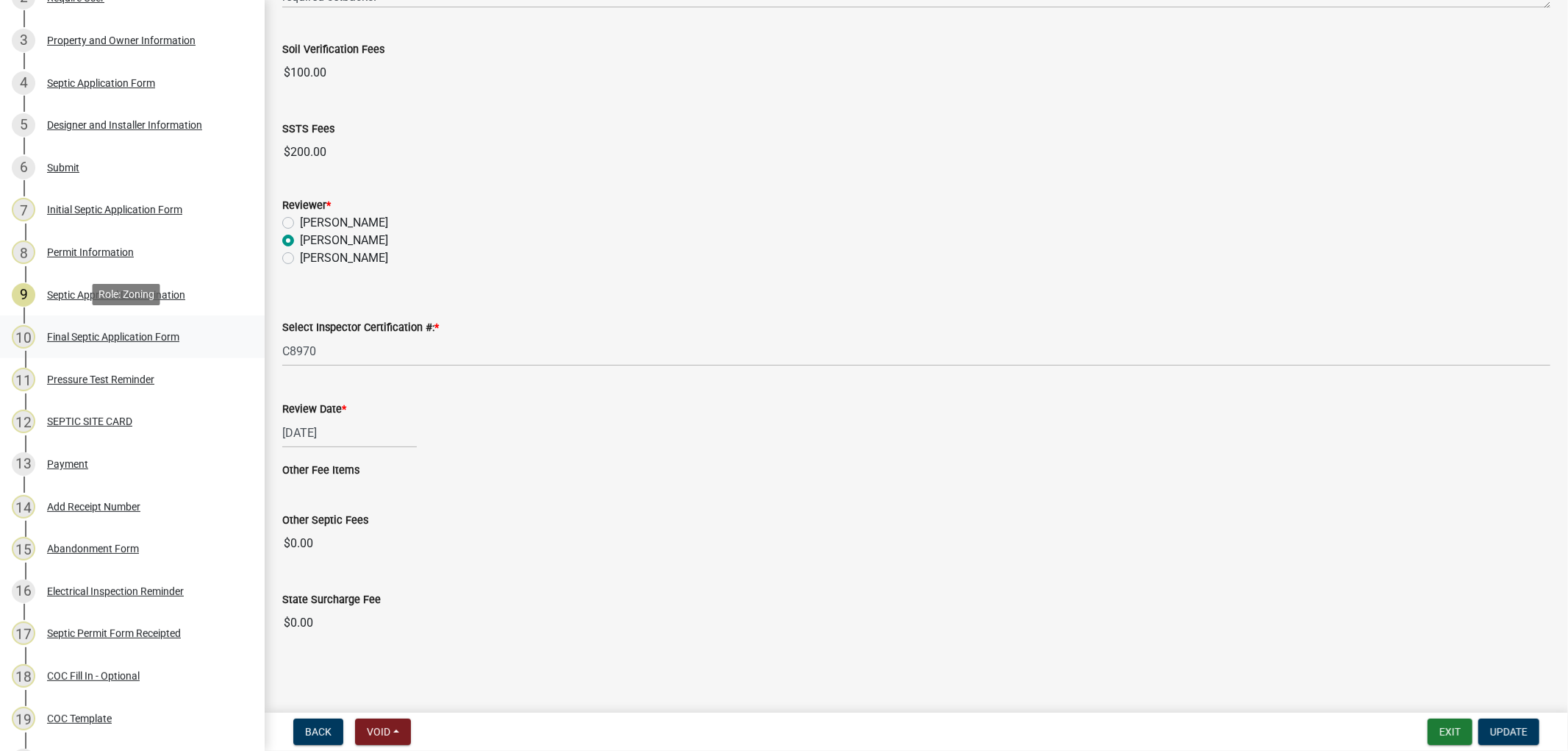
click at [86, 333] on div "Final Septic Application Form" at bounding box center [113, 336] width 132 height 10
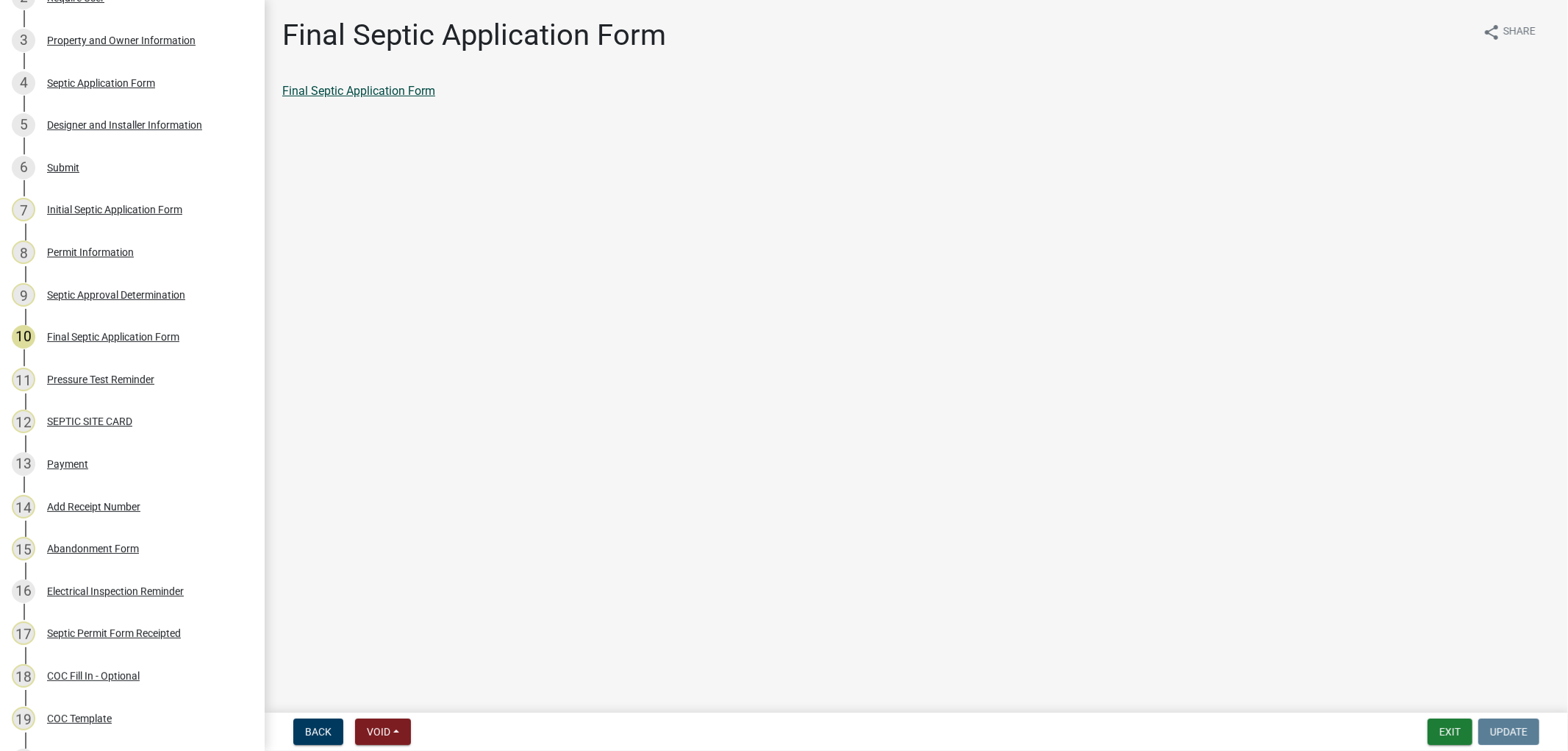
click at [361, 96] on link "Final Septic Application Form" at bounding box center [359, 90] width 153 height 14
click at [90, 502] on div "Add Receipt Number" at bounding box center [94, 506] width 94 height 10
